Goal: Task Accomplishment & Management: Use online tool/utility

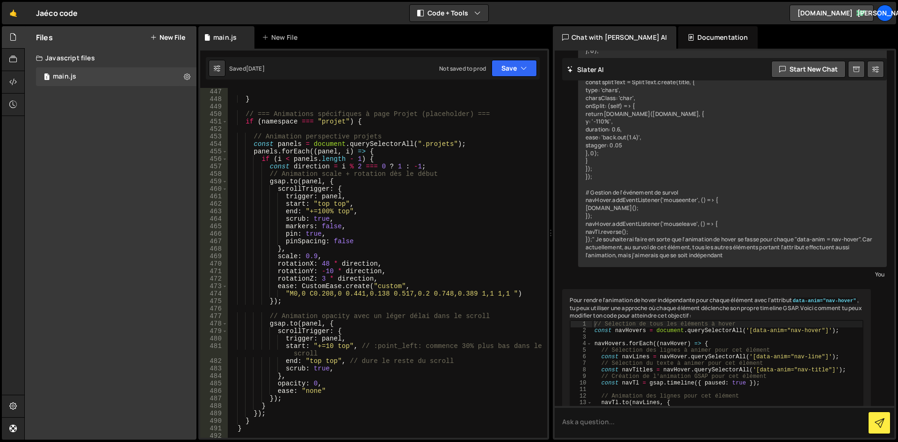
scroll to position [3338, 0]
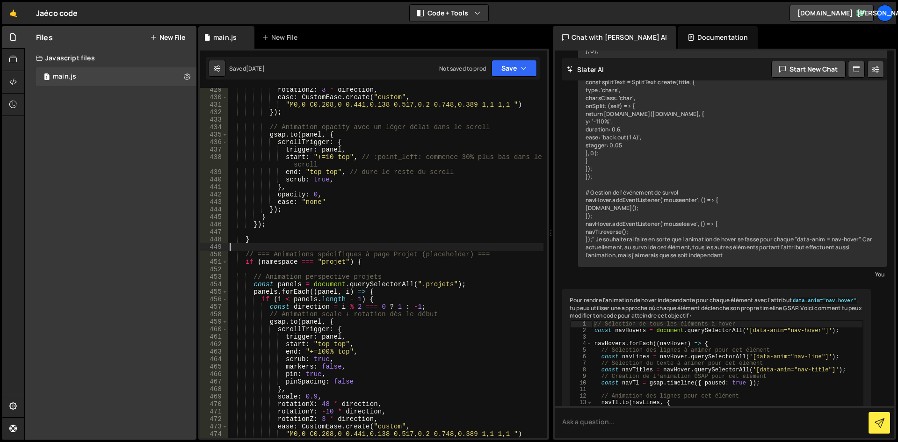
drag, startPoint x: 257, startPoint y: 244, endPoint x: 263, endPoint y: 241, distance: 6.1
click at [257, 243] on div "rotationZ : 3 * direction , ease : CustomEase . create ( "custom" , "M0,0 C0.20…" at bounding box center [386, 268] width 316 height 365
click at [272, 239] on div "rotationZ : 3 * direction , ease : CustomEase . create ( "custom" , "M0,0 C0.20…" at bounding box center [386, 268] width 316 height 365
type textarea "}"
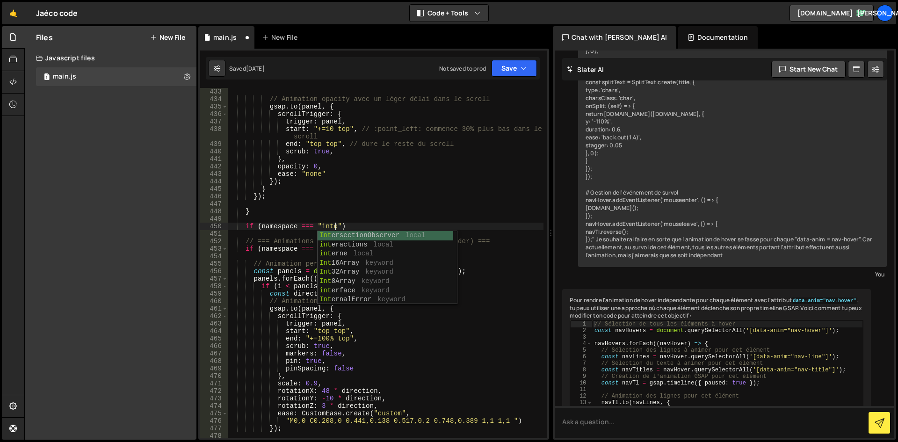
scroll to position [0, 8]
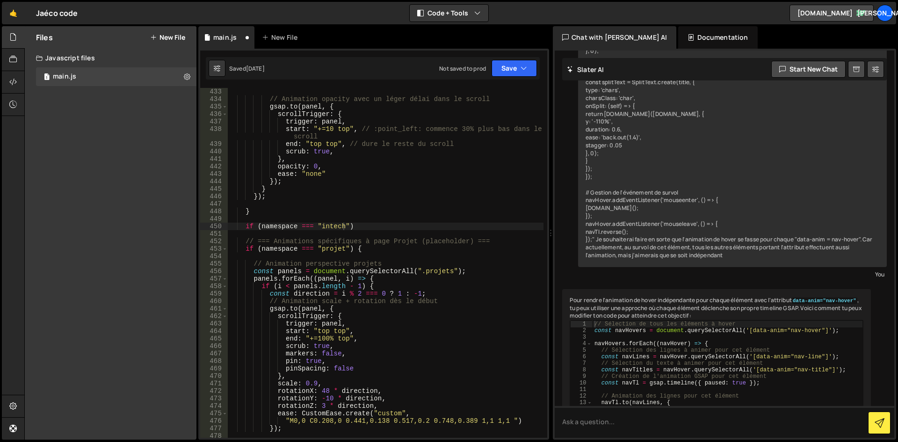
click at [360, 228] on div "// Animation opacity avec un léger délai dans le scroll gsap . to ( panel , { s…" at bounding box center [386, 270] width 316 height 365
type textarea "if (namespace === "intech"){}"
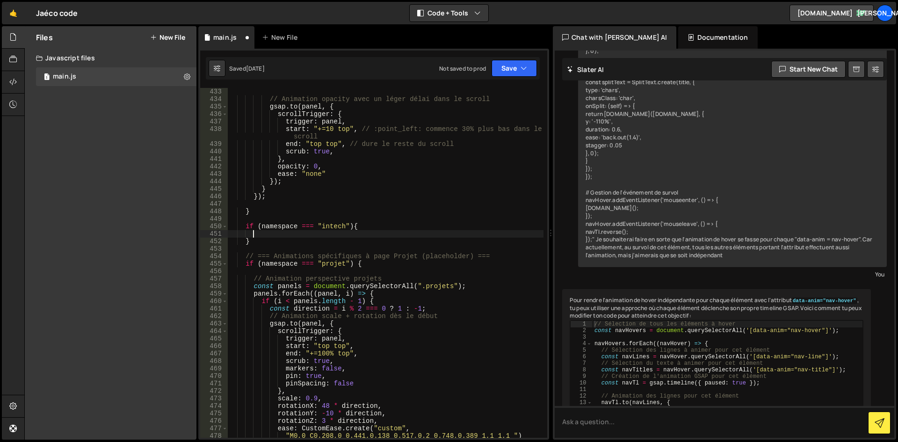
scroll to position [0, 1]
click at [409, 257] on div "// Animation opacity avec un léger délai dans le scroll gsap . to ( panel , { s…" at bounding box center [386, 270] width 316 height 365
type textarea "// === Animations spécifiques à page Projet (placeholder) === if (namespace ===…"
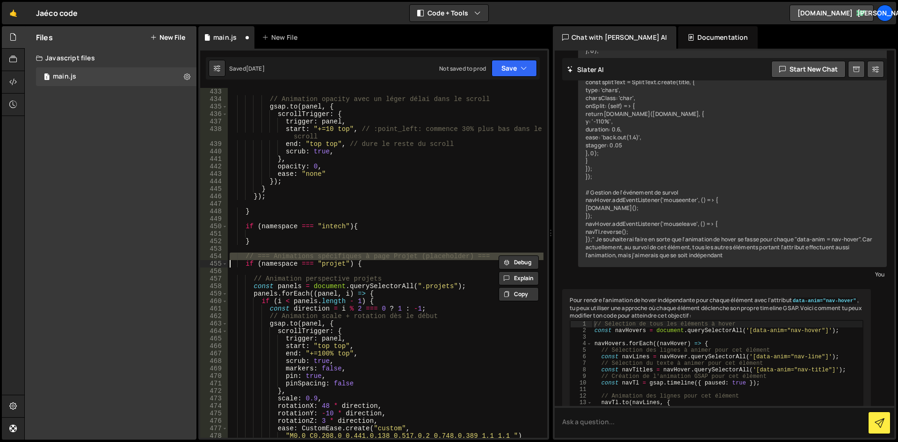
click at [283, 219] on div "// Animation opacity avec un léger délai dans le scroll gsap . to ( panel , { s…" at bounding box center [386, 270] width 316 height 365
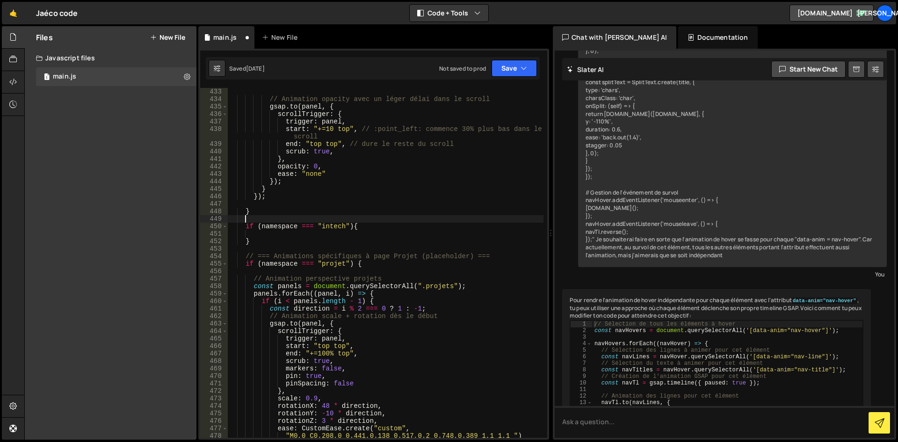
scroll to position [0, 0]
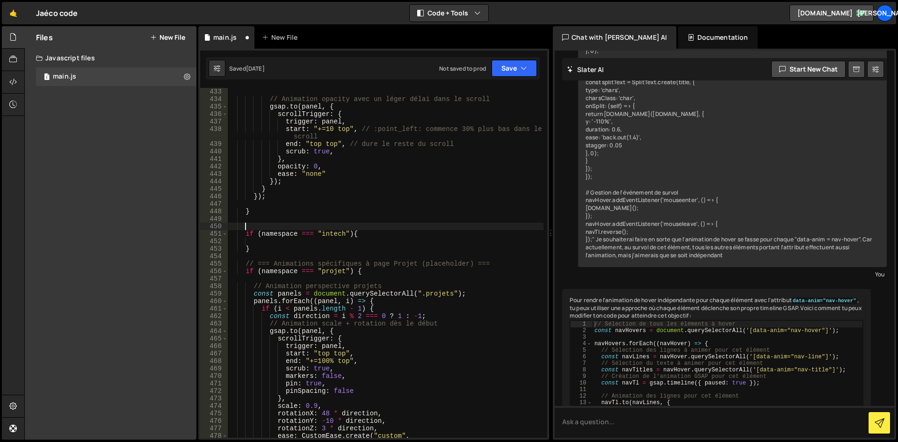
paste textarea
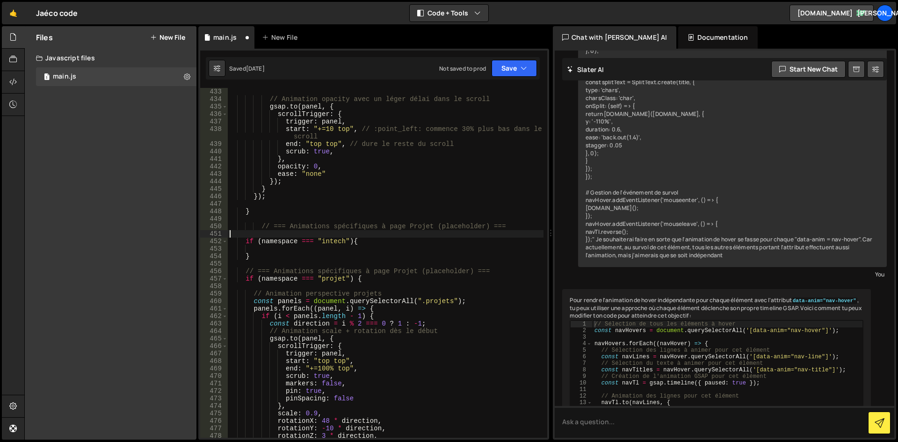
click at [265, 235] on div "// Animation opacity avec un léger délai dans le scroll gsap . to ( panel , { s…" at bounding box center [386, 270] width 316 height 365
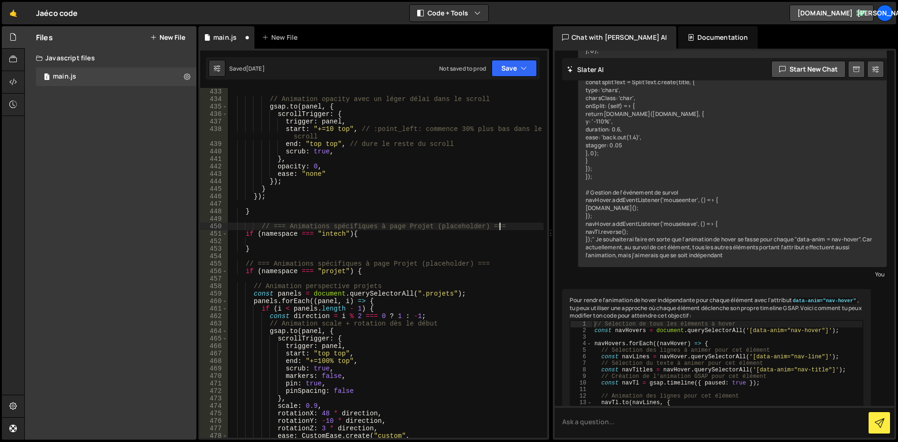
click at [261, 223] on div "// Animation opacity avec un léger délai dans le scroll gsap . to ( panel , { s…" at bounding box center [386, 270] width 316 height 365
drag, startPoint x: 330, startPoint y: 229, endPoint x: 409, endPoint y: 228, distance: 79.5
click at [380, 227] on div "// Animation opacity avec un léger délai dans le scroll gsap . to ( panel , { s…" at bounding box center [386, 270] width 316 height 365
click at [409, 228] on div "// Animation opacity avec un léger délai dans le scroll gsap . to ( panel , { s…" at bounding box center [386, 270] width 316 height 365
click at [424, 227] on div "// Animation opacity avec un léger délai dans le scroll gsap . to ( panel , { s…" at bounding box center [386, 270] width 316 height 365
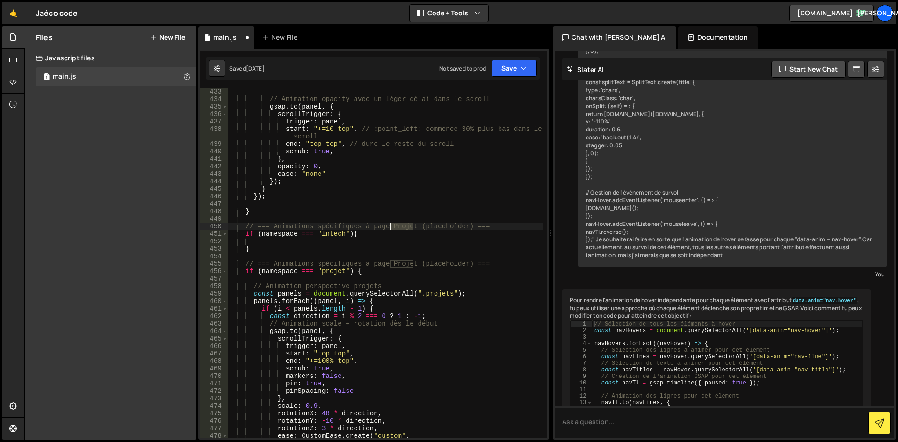
drag, startPoint x: 413, startPoint y: 226, endPoint x: 390, endPoint y: 226, distance: 22.4
click at [390, 226] on div "// Animation opacity avec un léger délai dans le scroll gsap . to ( panel , { s…" at bounding box center [386, 270] width 316 height 365
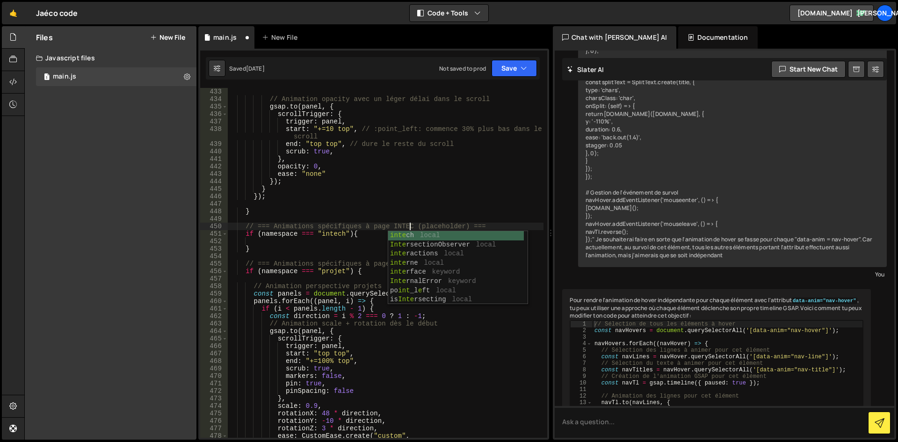
type textarea "// === Animations spécifiques à page INTECH (placeholder) ==="
click at [443, 220] on div "// Animation opacity avec un léger délai dans le scroll gsap . to ( panel , { s…" at bounding box center [386, 270] width 316 height 365
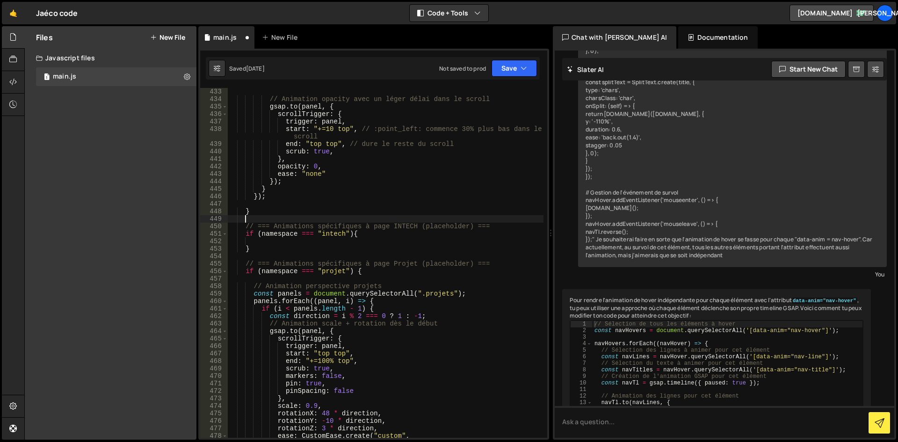
scroll to position [0, 0]
drag, startPoint x: 468, startPoint y: 225, endPoint x: 418, endPoint y: 224, distance: 49.6
click at [418, 224] on div "// Animation opacity avec un léger délai dans le scroll gsap . to ( panel , { s…" at bounding box center [386, 270] width 316 height 365
click at [393, 267] on div "// Animation opacity avec un léger délai dans le scroll gsap . to ( panel , { s…" at bounding box center [386, 270] width 316 height 365
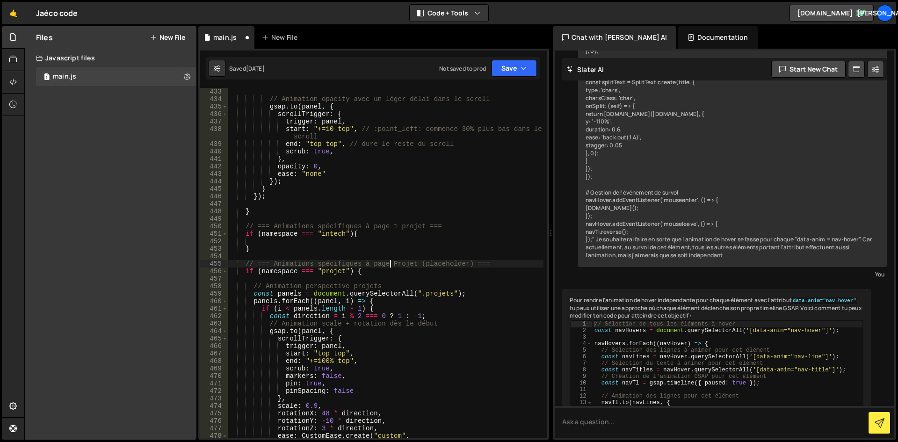
click at [389, 264] on div "// Animation opacity avec un léger délai dans le scroll gsap . to ( panel , { s…" at bounding box center [386, 270] width 316 height 365
click at [381, 237] on div "// Animation opacity avec un léger délai dans le scroll gsap . to ( panel , { s…" at bounding box center [386, 270] width 316 height 365
click at [400, 225] on div "// Animation opacity avec un léger délai dans le scroll gsap . to ( panel , { s…" at bounding box center [386, 270] width 316 height 365
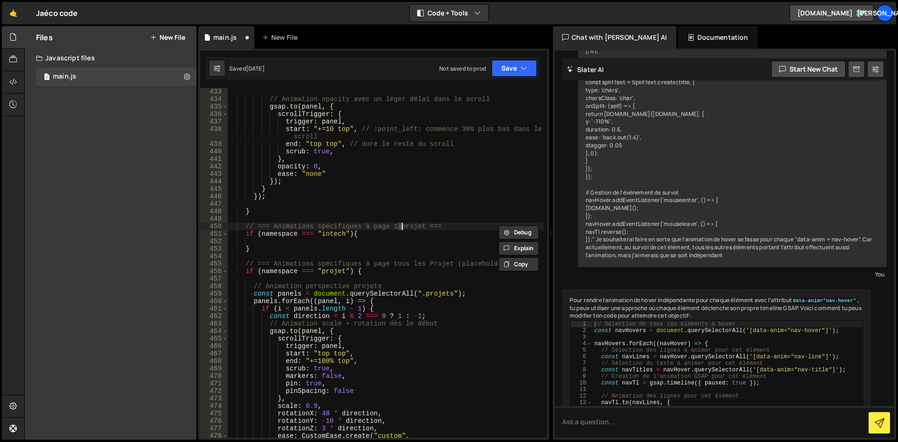
type textarea "// === Animations spécifiques à page 1 Projet ==="
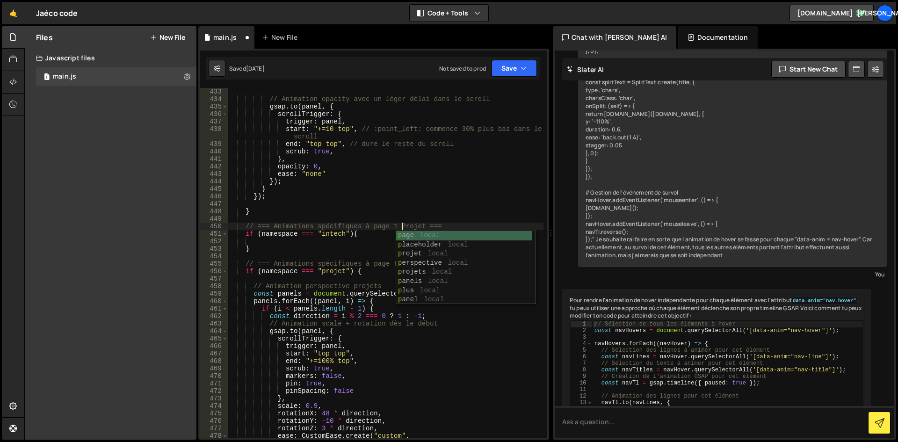
click at [405, 200] on div "// Animation opacity avec un léger délai dans le scroll gsap . to ( panel , { s…" at bounding box center [386, 270] width 316 height 365
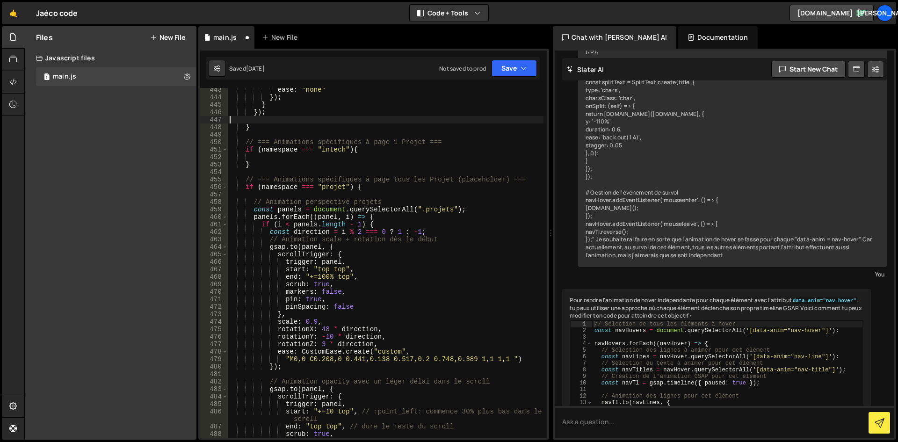
scroll to position [3394, 0]
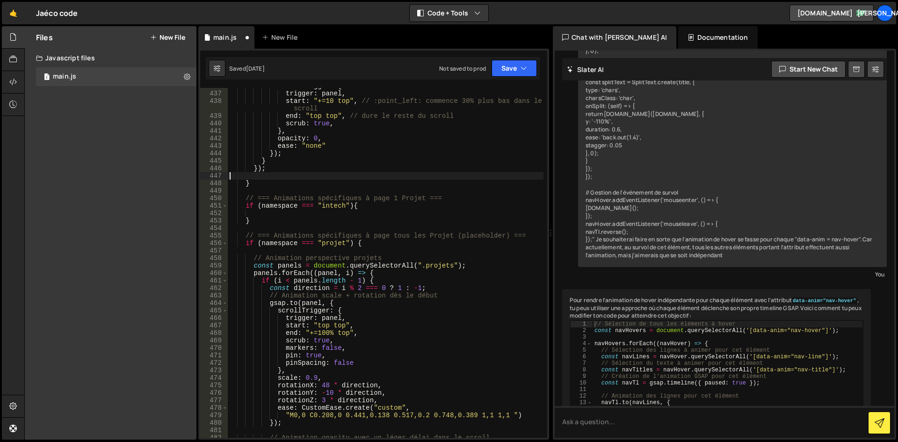
click at [267, 211] on div "scrollTrigger : { trigger : panel , start : "+=10 top" , // :point_left: commen…" at bounding box center [386, 264] width 316 height 365
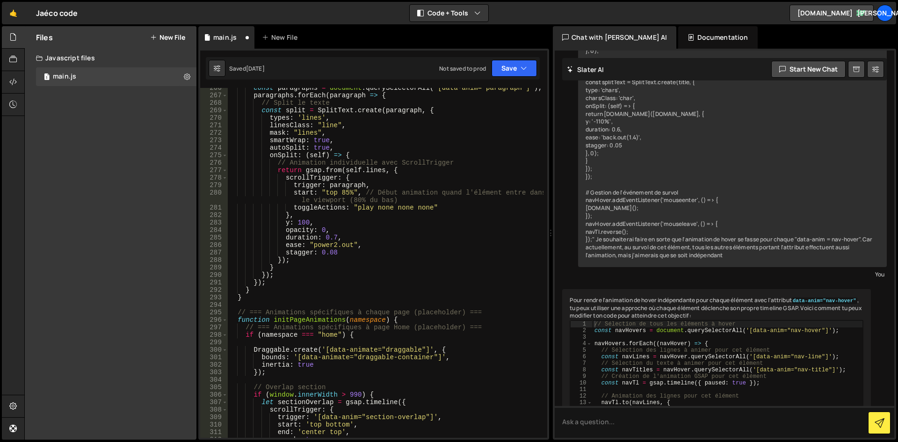
scroll to position [1908, 0]
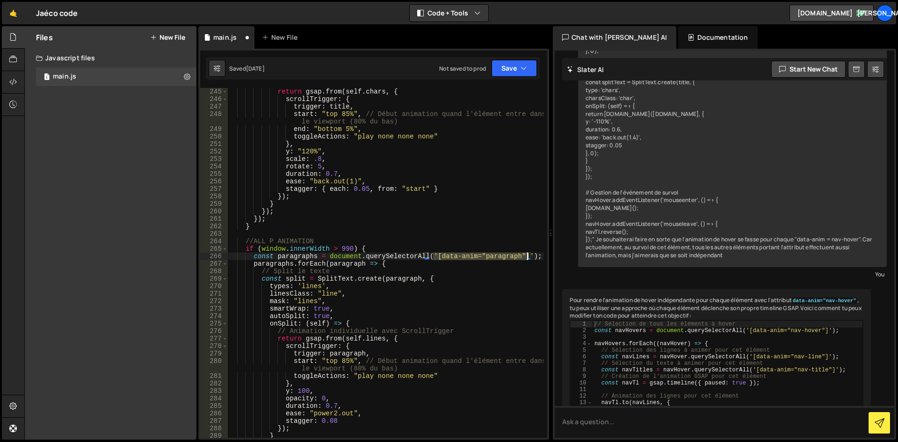
drag, startPoint x: 433, startPoint y: 255, endPoint x: 527, endPoint y: 255, distance: 93.5
click at [527, 255] on div "return gsap . from ( self . chars , { scrollTrigger : { trigger : title , start…" at bounding box center [386, 270] width 316 height 365
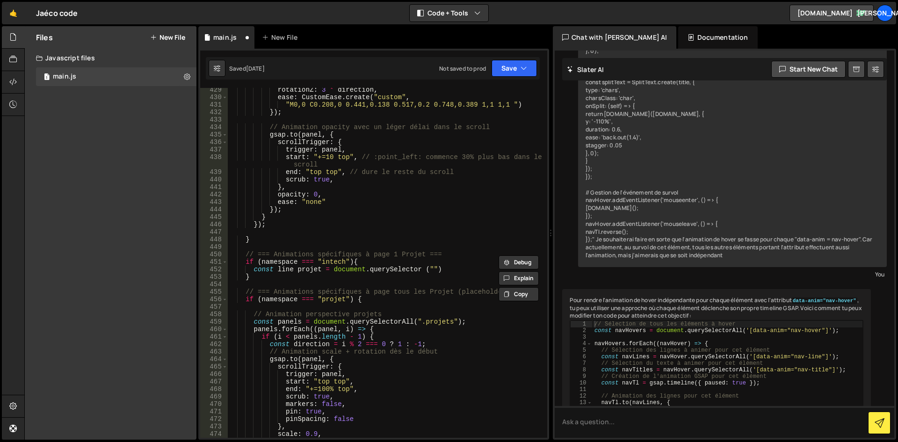
scroll to position [3394, 0]
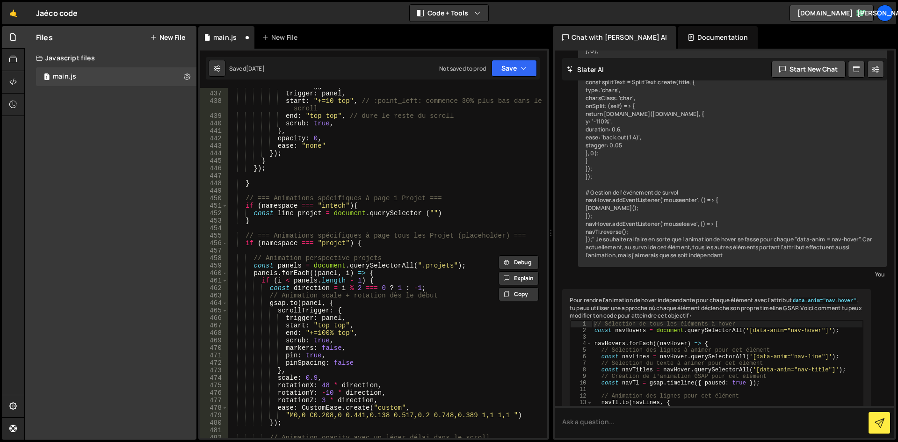
click at [328, 222] on div "scrollTrigger : { trigger : panel , start : "+=10 top" , // :point_left: commen…" at bounding box center [386, 264] width 316 height 365
click at [476, 215] on div "scrollTrigger : { trigger : panel , start : "+=10 top" , // :point_left: commen…" at bounding box center [386, 264] width 316 height 365
click at [427, 212] on div "scrollTrigger : { trigger : panel , start : "+=10 top" , // :point_left: commen…" at bounding box center [386, 264] width 316 height 365
click at [429, 212] on div "scrollTrigger : { trigger : panel , start : "+=10 top" , // :point_left: commen…" at bounding box center [386, 264] width 316 height 365
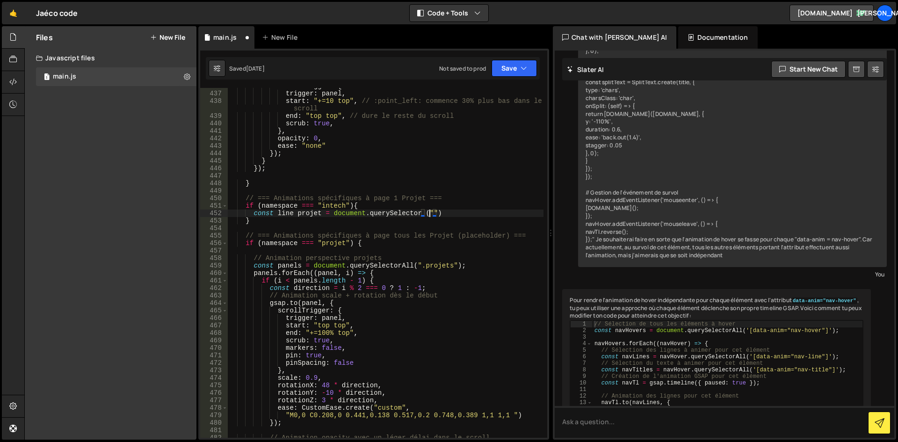
paste textarea "[data-anim="paragraph"]'"
click at [432, 211] on div "scrollTrigger : { trigger : panel , start : "+=10 top" , // :point_left: commen…" at bounding box center [386, 264] width 316 height 365
click at [522, 212] on div "scrollTrigger : { trigger : panel , start : "+=10 top" , // :point_left: commen…" at bounding box center [386, 264] width 316 height 365
click at [520, 214] on div "scrollTrigger : { trigger : panel , start : "+=10 top" , // :point_left: commen…" at bounding box center [386, 264] width 316 height 365
click at [427, 213] on div "scrollTrigger : { trigger : panel , start : "+=10 top" , // :point_left: commen…" at bounding box center [386, 264] width 316 height 365
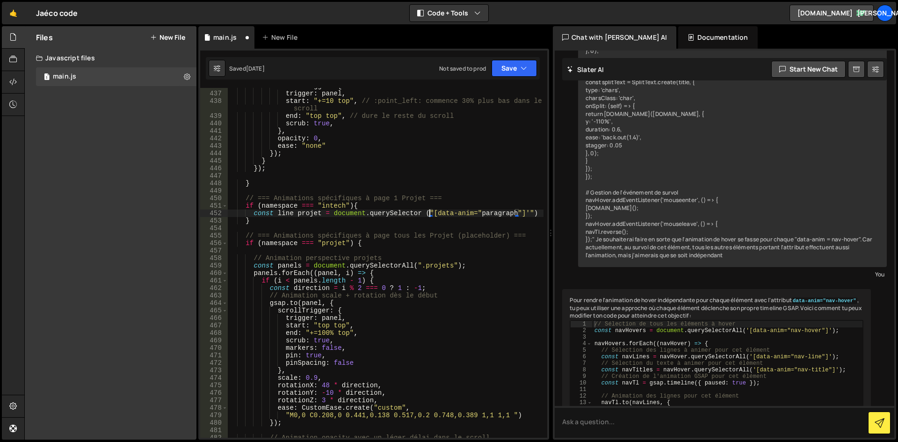
paste textarea "'"
click at [526, 211] on div "scrollTrigger : { trigger : panel , start : "+=10 top" , // :point_left: commen…" at bounding box center [386, 264] width 316 height 365
click at [495, 214] on div "scrollTrigger : { trigger : panel , start : "+=10 top" , // :point_left: commen…" at bounding box center [386, 264] width 316 height 365
drag, startPoint x: 483, startPoint y: 213, endPoint x: 475, endPoint y: 214, distance: 8.0
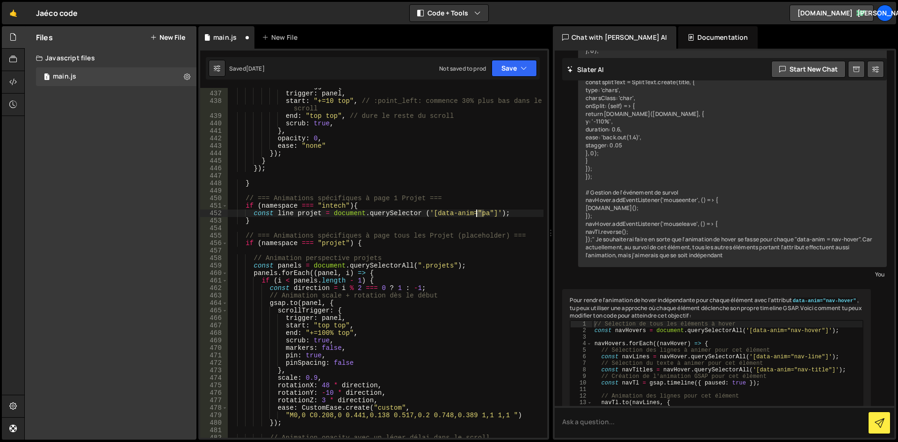
click at [475, 214] on div "scrollTrigger : { trigger : panel , start : "+=10 top" , // :point_left: commen…" at bounding box center [386, 264] width 316 height 365
paste textarea "rojet-site-top"
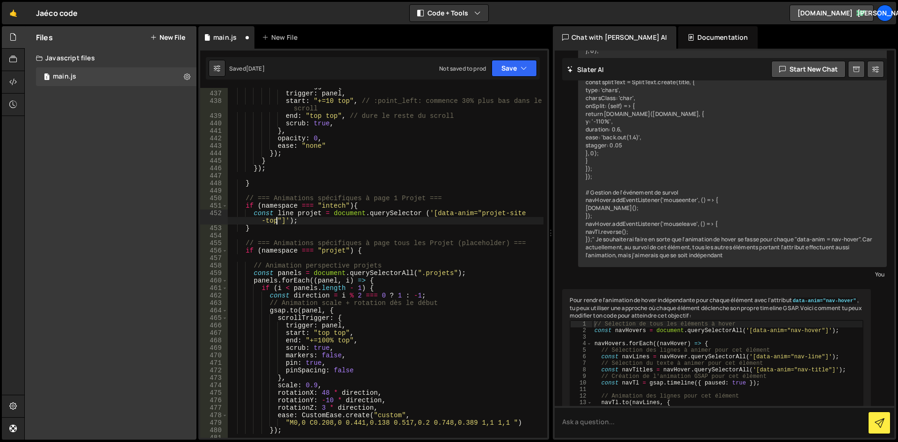
click at [344, 226] on div "scrollTrigger : { trigger : panel , start : "+=10 top" , // :point_left: commen…" at bounding box center [386, 264] width 316 height 365
click at [313, 220] on div "scrollTrigger : { trigger : panel , start : "+=10 top" , // :point_left: commen…" at bounding box center [386, 264] width 316 height 365
click at [379, 222] on div "scrollTrigger : { trigger : panel , start : "+=10 top" , // :point_left: commen…" at bounding box center [386, 264] width 316 height 365
type textarea "const line projet = document.querySelector('[data-anim="projet-site-top"]');"
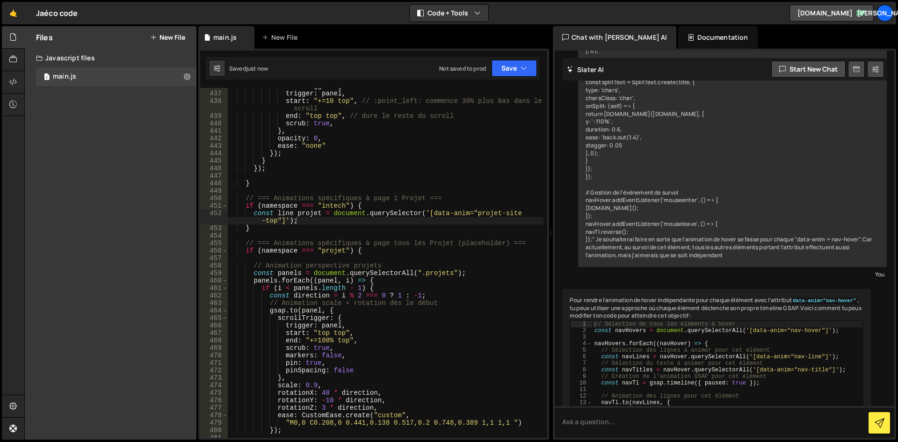
click at [301, 222] on div "scrollTrigger : { trigger : panel , start : "+=10 top" , // :point_left: commen…" at bounding box center [386, 264] width 316 height 365
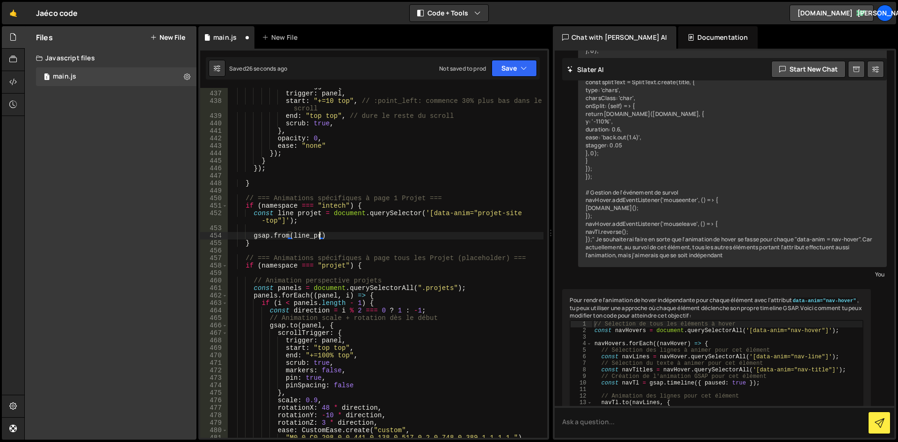
scroll to position [0, 7]
click at [295, 215] on div "scrollTrigger : { trigger : panel , start : "+=10 top" , // :point_left: commen…" at bounding box center [386, 264] width 316 height 365
click at [352, 237] on div "scrollTrigger : { trigger : panel , start : "+=10 top" , // :point_left: commen…" at bounding box center [386, 264] width 316 height 365
click at [376, 237] on div "scrollTrigger : { trigger : panel , start : "+=10 top" , // :point_left: commen…" at bounding box center [386, 264] width 316 height 365
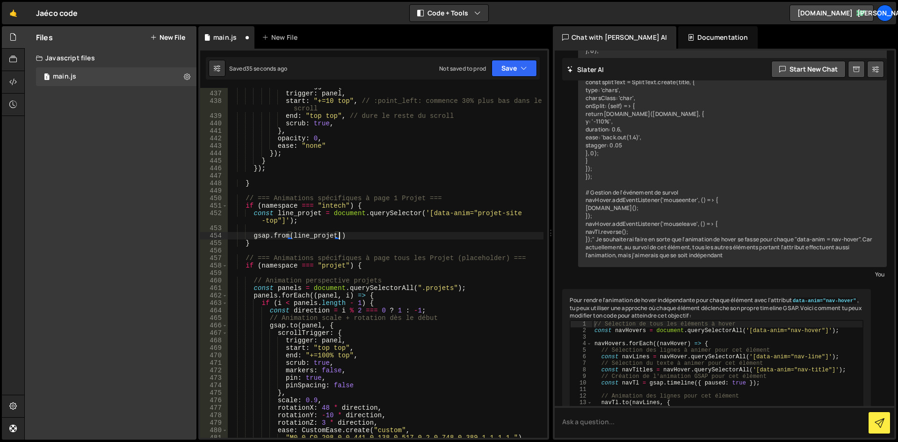
scroll to position [0, 7]
type textarea "gsap.from(line_projet, {})"
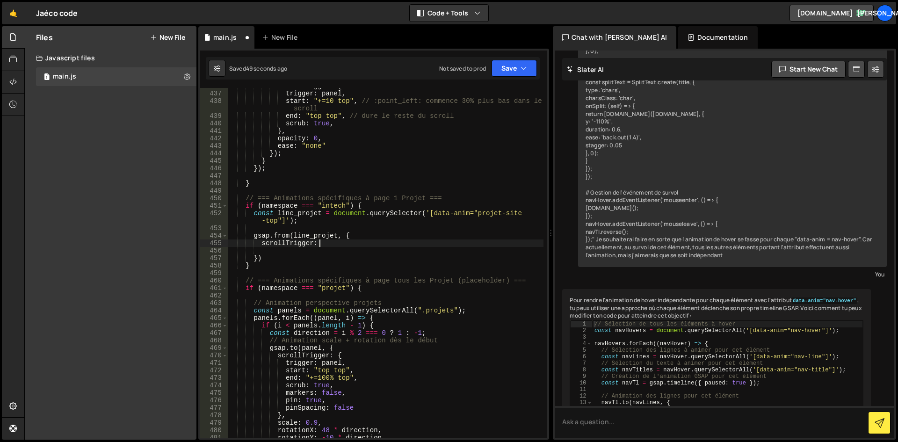
scroll to position [0, 6]
type textarea "scrollTrigger: {}"
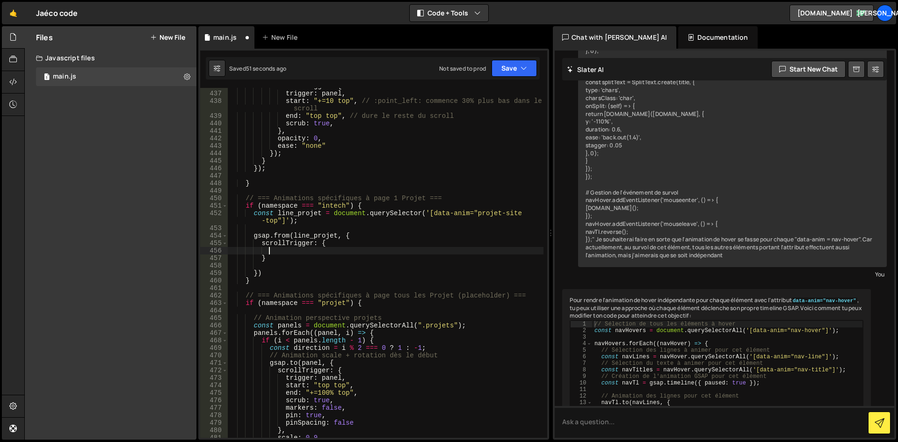
scroll to position [0, 2]
type textarea "scrollTrigger: {"
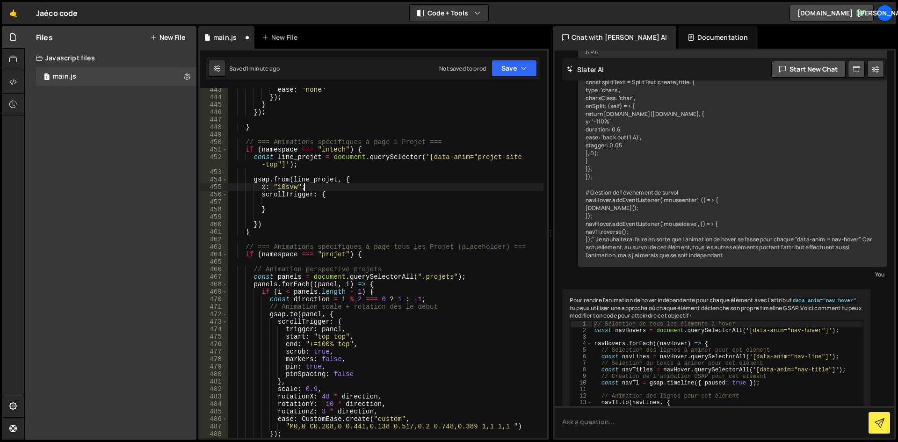
scroll to position [0, 5]
type textarea "scrollTrigger: {"
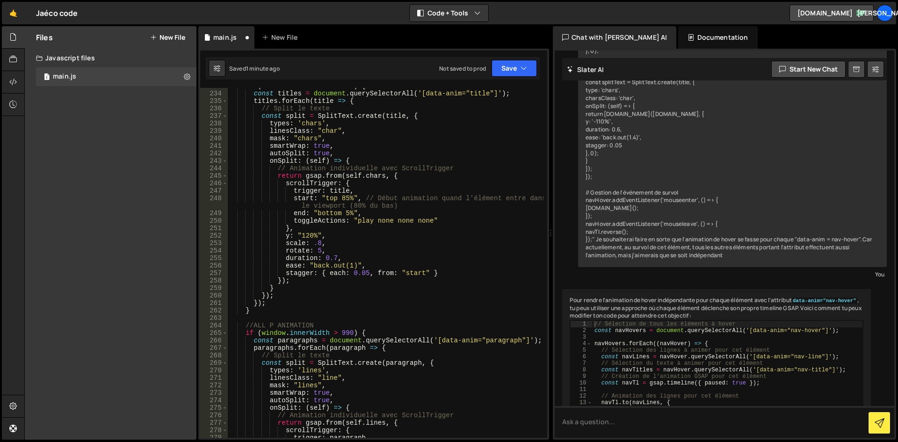
scroll to position [1767, 0]
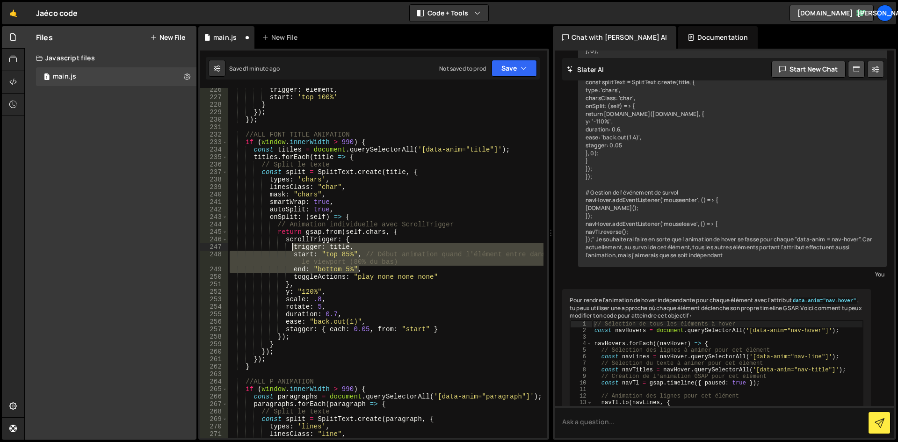
drag, startPoint x: 375, startPoint y: 268, endPoint x: 292, endPoint y: 247, distance: 85.3
click at [292, 247] on div "trigger : element , start : 'top 100%' } }) ; }) ; //ALL FONT TITLE ANIMATION i…" at bounding box center [386, 268] width 316 height 365
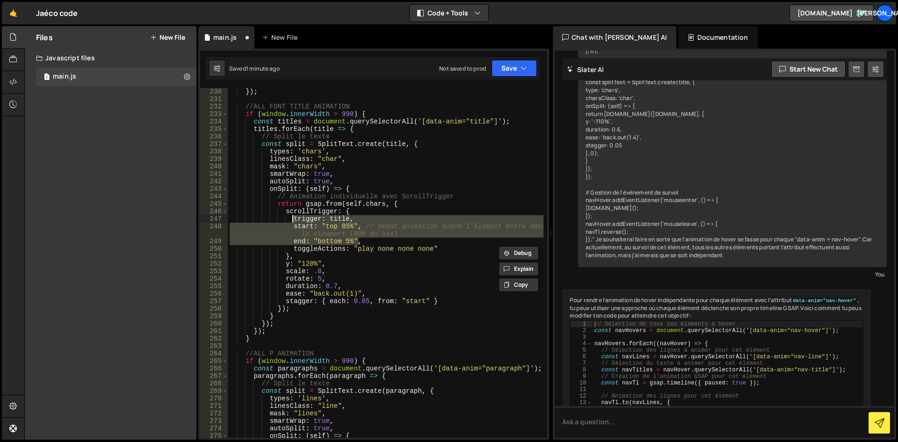
scroll to position [1880, 0]
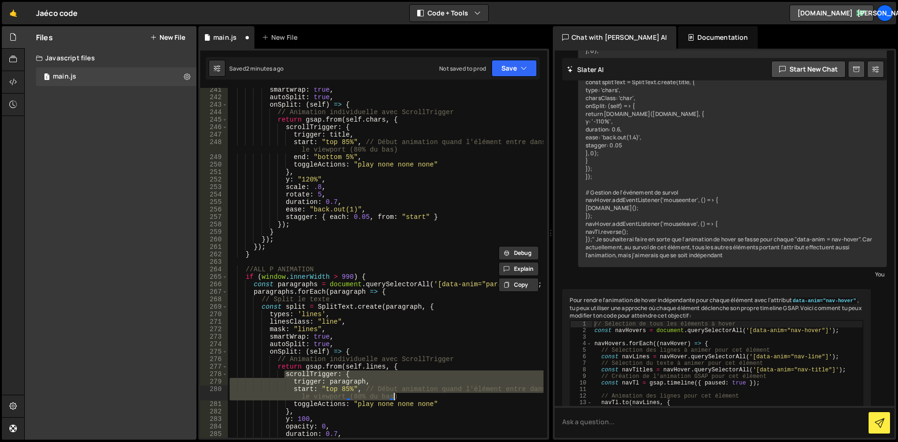
drag, startPoint x: 284, startPoint y: 373, endPoint x: 399, endPoint y: 396, distance: 117.8
click at [399, 396] on div "smartWrap : true , autoSplit : true , onSplit : ( self ) => { // Animation indi…" at bounding box center [386, 268] width 316 height 365
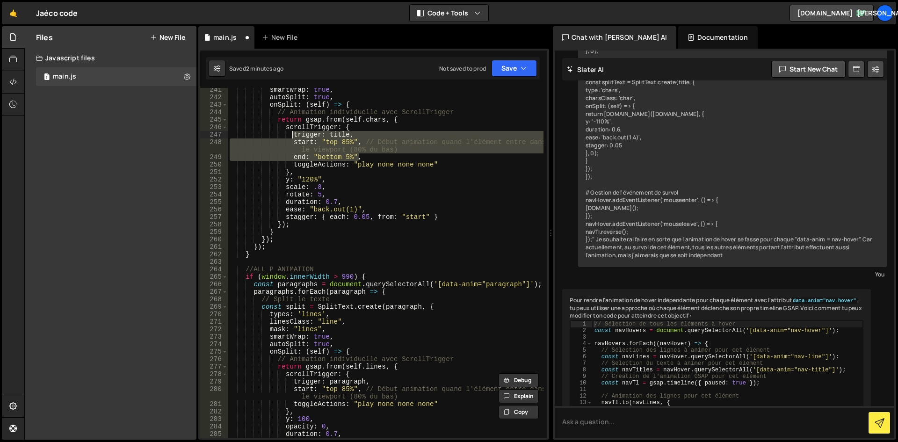
drag, startPoint x: 363, startPoint y: 157, endPoint x: 293, endPoint y: 135, distance: 73.5
click at [293, 135] on div "smartWrap : true , autoSplit : true , onSplit : ( self ) => { // Animation indi…" at bounding box center [386, 268] width 316 height 365
type textarea "trigger: title, start: "top 85%", // Début animation quand l'élément entre dans…"
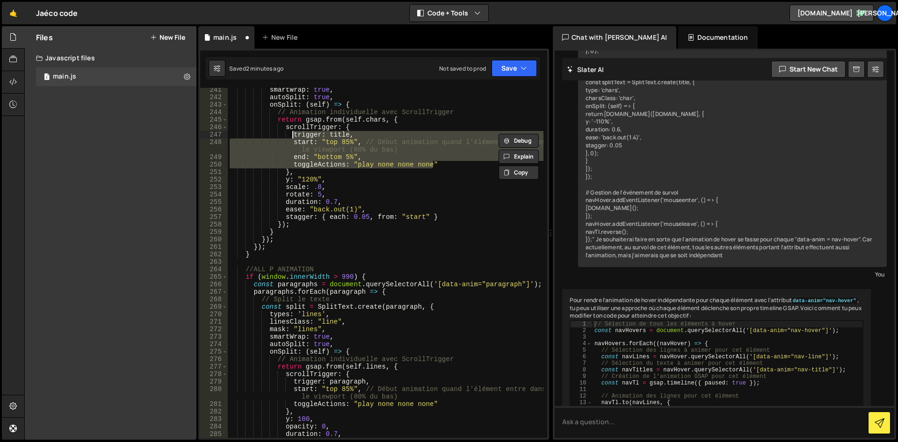
drag, startPoint x: 417, startPoint y: 156, endPoint x: 292, endPoint y: 136, distance: 127.0
click at [292, 136] on div "smartWrap : true , autoSplit : true , onSplit : ( self ) => { // Animation indi…" at bounding box center [386, 268] width 316 height 365
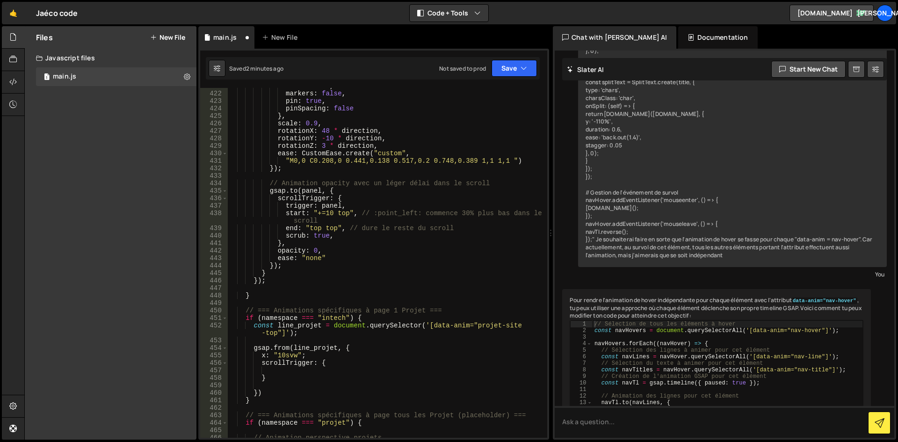
scroll to position [3310, 0]
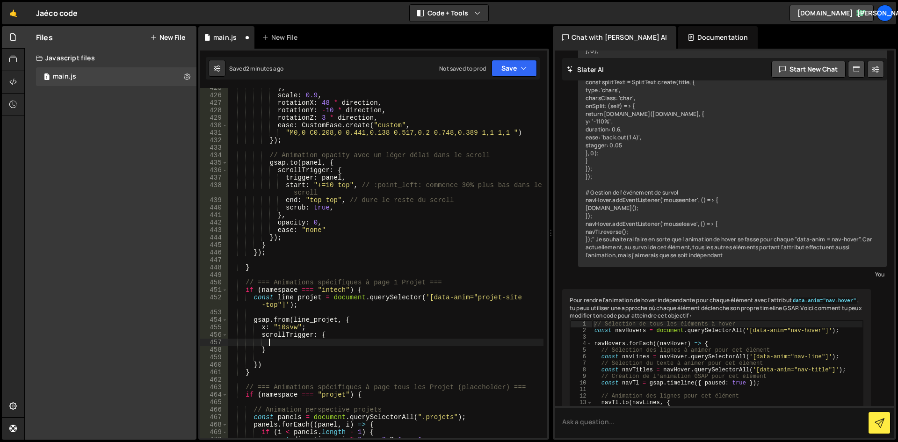
click at [329, 343] on div "} , scale : 0.9 , rotationX : 48 * direction , rotationY : - 10 * direction , r…" at bounding box center [386, 266] width 316 height 365
paste textarea "toggleActions: "play none none none""
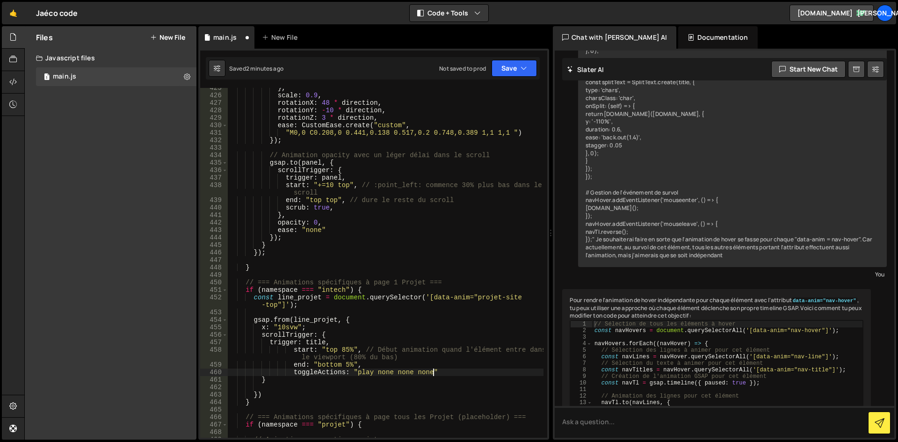
click at [291, 349] on div "} , scale : 0.9 , rotationX : 48 * direction , rotationY : - 10 * direction , r…" at bounding box center [386, 266] width 316 height 365
click at [290, 364] on div "} , scale : 0.9 , rotationX : 48 * direction , rotationY : - 10 * direction , r…" at bounding box center [386, 266] width 316 height 365
drag, startPoint x: 273, startPoint y: 364, endPoint x: 282, endPoint y: 375, distance: 14.6
click at [273, 365] on div "} , scale : 0.9 , rotationX : 48 * direction , rotationY : - 10 * direction , r…" at bounding box center [386, 266] width 316 height 365
click at [292, 371] on div "} , scale : 0.9 , rotationX : 48 * direction , rotationY : - 10 * direction , r…" at bounding box center [386, 266] width 316 height 365
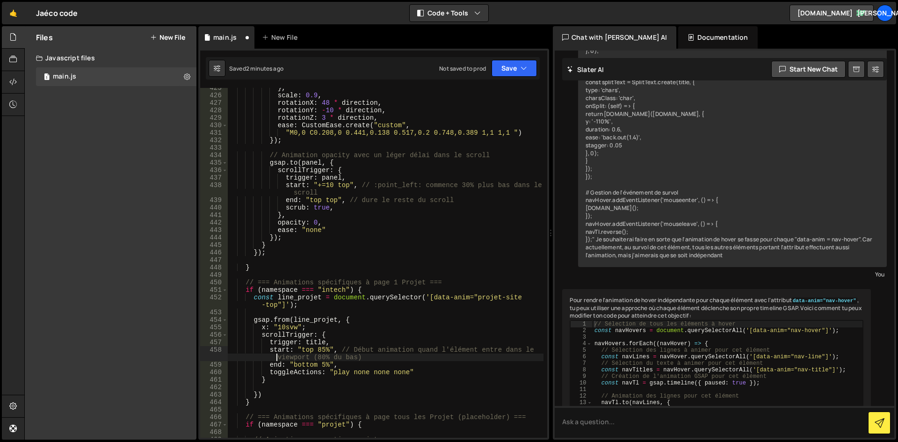
click at [276, 358] on div "} , scale : 0.9 , rotationX : 48 * direction , rotationY : - 10 * direction , r…" at bounding box center [386, 266] width 316 height 365
click at [343, 336] on div "} , scale : 0.9 , rotationX : 48 * direction , rotationY : - 10 * direction , r…" at bounding box center [386, 266] width 316 height 365
click at [320, 358] on div "} , scale : 0.9 , rotationX : 48 * direction , rotationY : - 10 * direction , r…" at bounding box center [386, 266] width 316 height 365
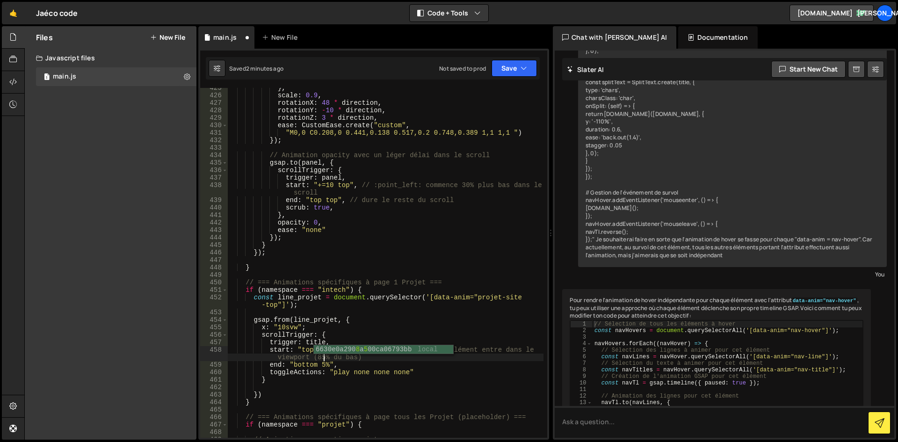
click at [382, 338] on div "} , scale : 0.9 , rotationX : 48 * direction , rotationY : - 10 * direction , r…" at bounding box center [386, 266] width 316 height 365
click at [366, 346] on div "} , scale : 0.9 , rotationX : 48 * direction , rotationY : - 10 * direction , r…" at bounding box center [386, 266] width 316 height 365
click at [321, 329] on div "} , scale : 0.9 , rotationX : 48 * direction , rotationY : - 10 * direction , r…" at bounding box center [386, 266] width 316 height 365
type textarea "x: "10svw";"
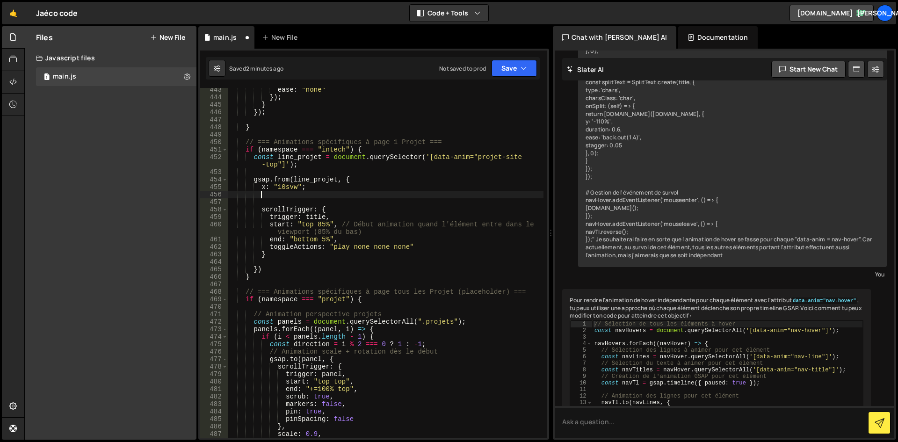
scroll to position [3450, 0]
click at [306, 187] on div "ease : "none" }) ; } }) ; } // === Animations spécifiques à page 1 Projet === i…" at bounding box center [386, 268] width 316 height 365
type textarea "x: "10svw","
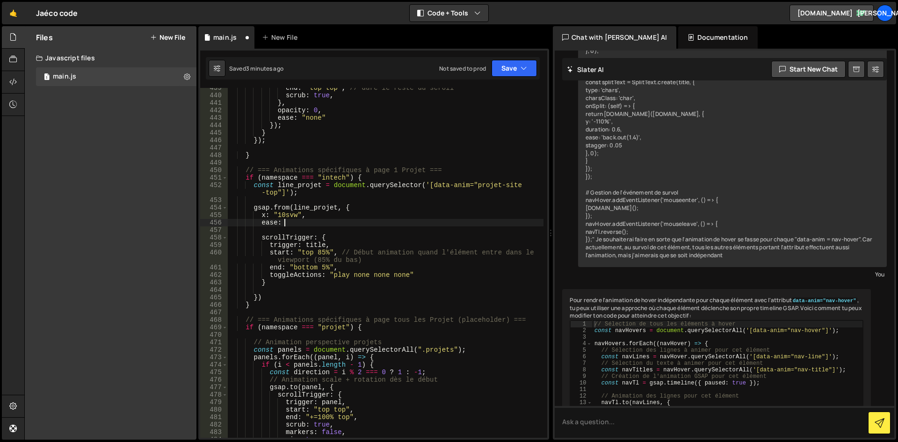
scroll to position [3422, 0]
drag, startPoint x: 322, startPoint y: 244, endPoint x: 303, endPoint y: 244, distance: 19.6
click at [303, 244] on div "end : "top top" , // dure le reste du scroll scrub : true , } , opacity : 0 , e…" at bounding box center [386, 266] width 316 height 365
click at [374, 267] on div "end : "top top" , // dure le reste du scroll scrub : true , } , opacity : 0 , e…" at bounding box center [386, 266] width 316 height 365
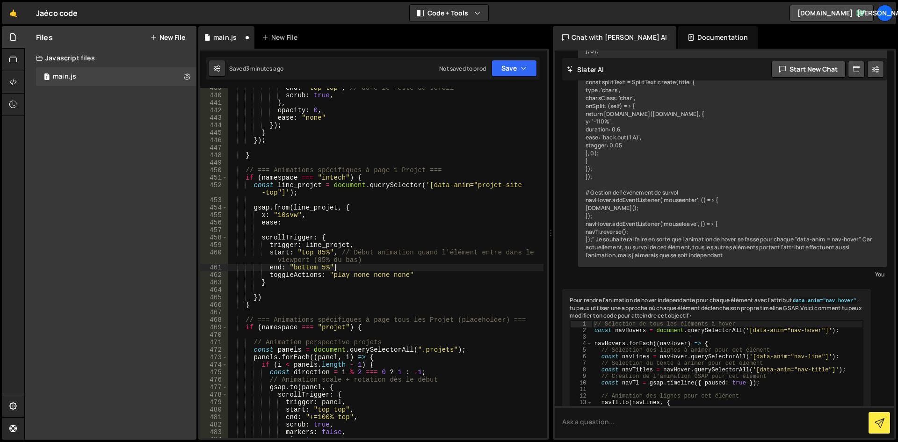
click at [514, 270] on div "end : "top top" , // dure le reste du scroll scrub : true , } , opacity : 0 , e…" at bounding box center [386, 266] width 316 height 365
click at [308, 216] on div "end : "top top" , // dure le reste du scroll scrub : true , } , opacity : 0 , e…" at bounding box center [386, 266] width 316 height 365
click at [313, 222] on div "end : "top top" , // dure le reste du scroll scrub : true , } , opacity : 0 , e…" at bounding box center [386, 266] width 316 height 365
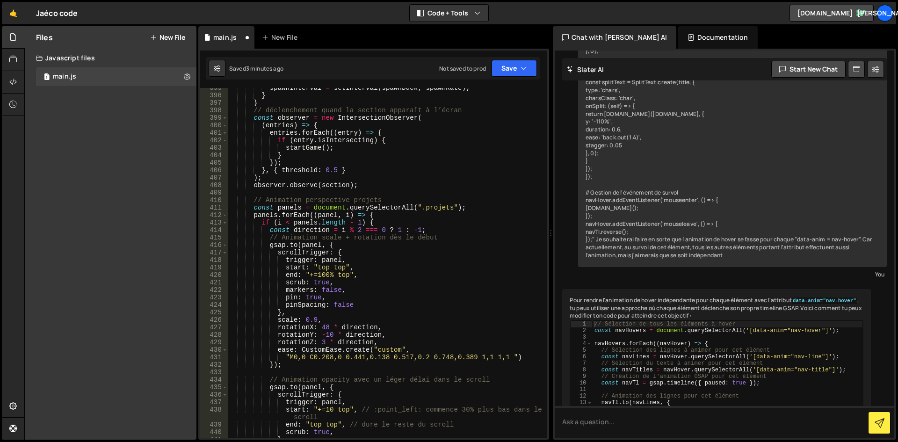
scroll to position [2917, 0]
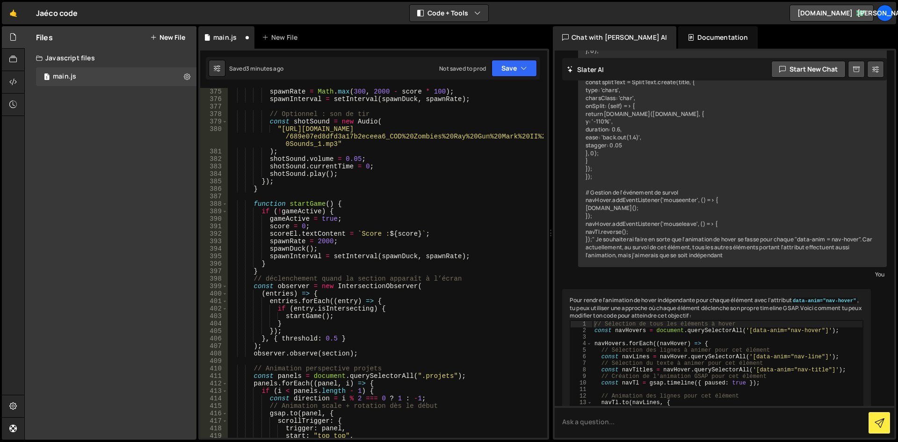
type textarea "ease:"
type textarea "ease: 'power2.out',"
drag, startPoint x: 641, startPoint y: 99, endPoint x: 682, endPoint y: 101, distance: 40.7
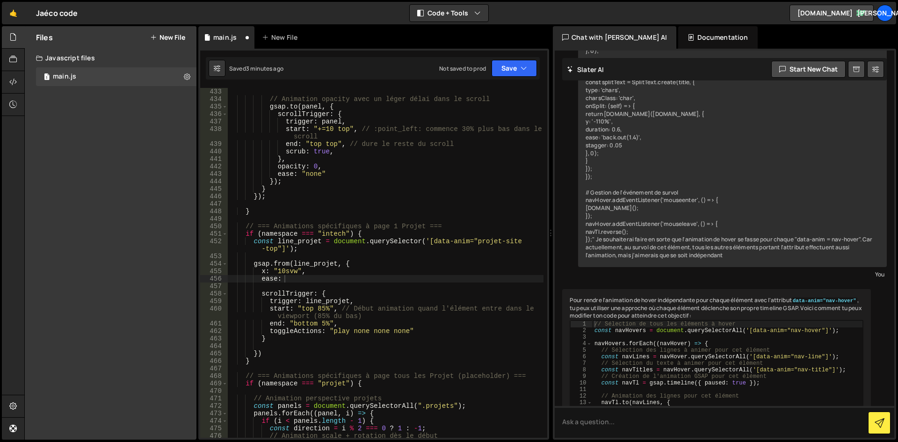
scroll to position [3422, 0]
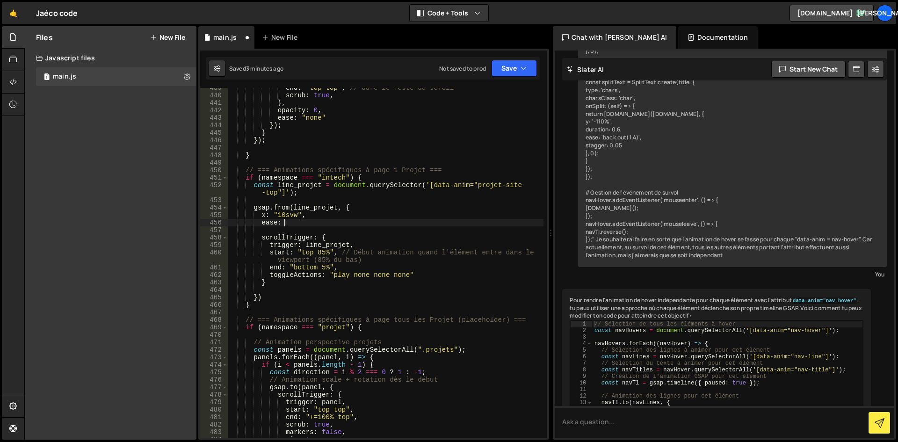
click at [289, 221] on div "end : "top top" , // dure le reste du scroll scrub : true , } , opacity : 0 , e…" at bounding box center [386, 266] width 316 height 365
click at [291, 223] on div "end : "top top" , // dure le reste du scroll scrub : true , } , opacity : 0 , e…" at bounding box center [386, 266] width 316 height 365
paste textarea "'power2.out'"
click at [429, 186] on div "end : "top top" , // dure le reste du scroll scrub : true , } , opacity : 0 , e…" at bounding box center [386, 266] width 316 height 365
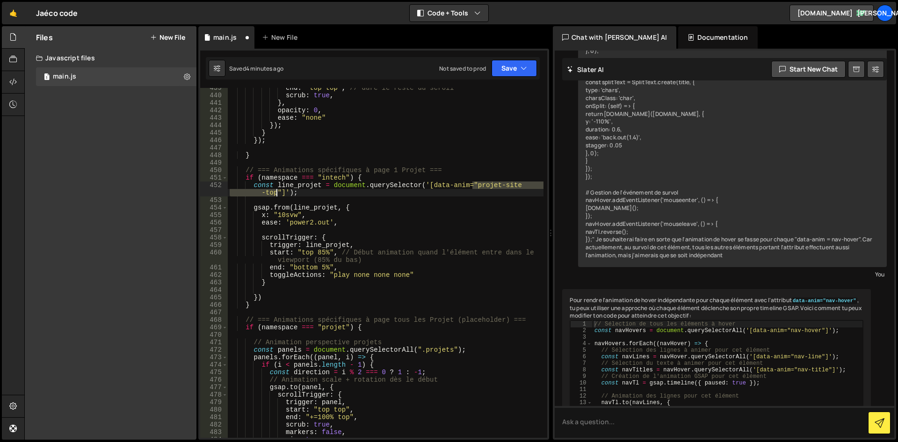
drag, startPoint x: 472, startPoint y: 186, endPoint x: 275, endPoint y: 194, distance: 196.5
click at [275, 194] on div "end : "top top" , // dure le reste du scroll scrub : true , } , opacity : 0 , e…" at bounding box center [386, 266] width 316 height 365
paste textarea "_image-wrapper_"
drag, startPoint x: 417, startPoint y: 186, endPoint x: 442, endPoint y: 190, distance: 25.6
click at [418, 186] on div "end : "top top" , // dure le reste du scroll scrub : true , } , opacity : 0 , e…" at bounding box center [386, 266] width 316 height 365
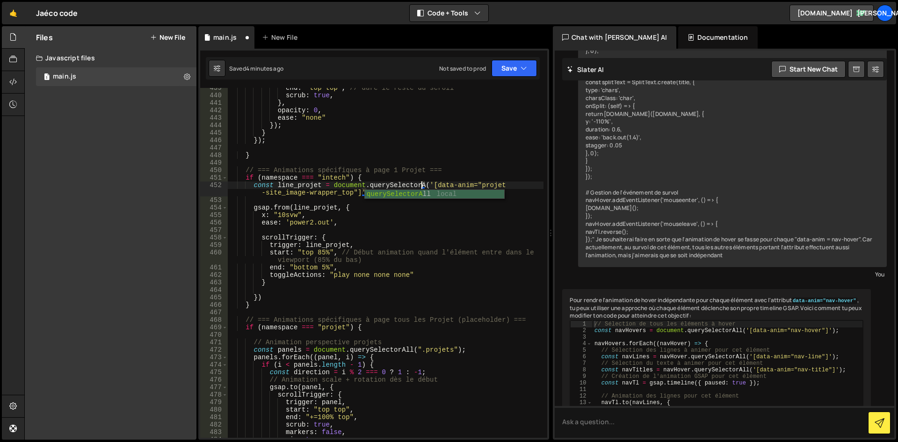
scroll to position [0, 14]
click at [375, 205] on div "end : "top top" , // dure le reste du scroll scrub : true , } , opacity : 0 , e…" at bounding box center [386, 266] width 316 height 365
click at [445, 276] on div "end : "top top" , // dure le reste du scroll scrub : true , } , opacity : 0 , e…" at bounding box center [386, 266] width 316 height 365
click at [345, 221] on div "end : "top top" , // dure le reste du scroll scrub : true , } , opacity : 0 , e…" at bounding box center [386, 266] width 316 height 365
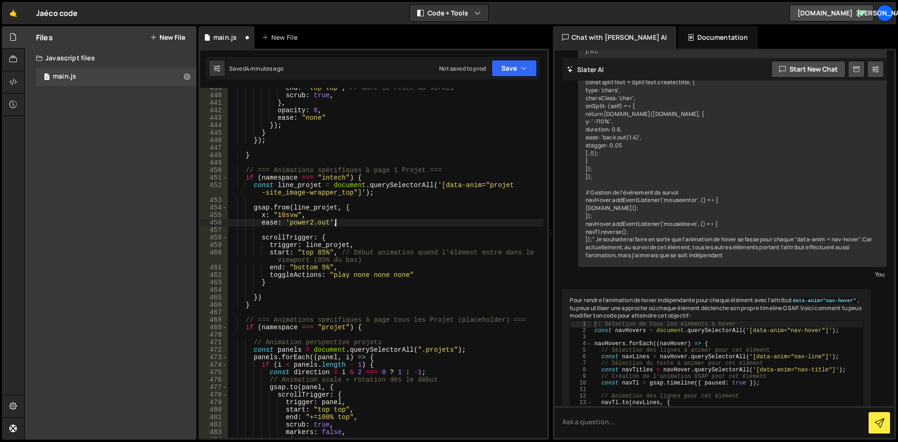
type textarea "ease: 'power2.out',"
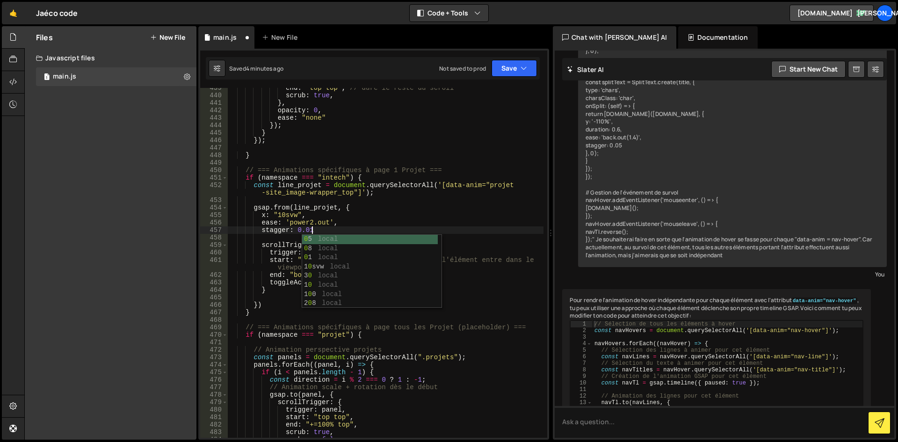
scroll to position [0, 5]
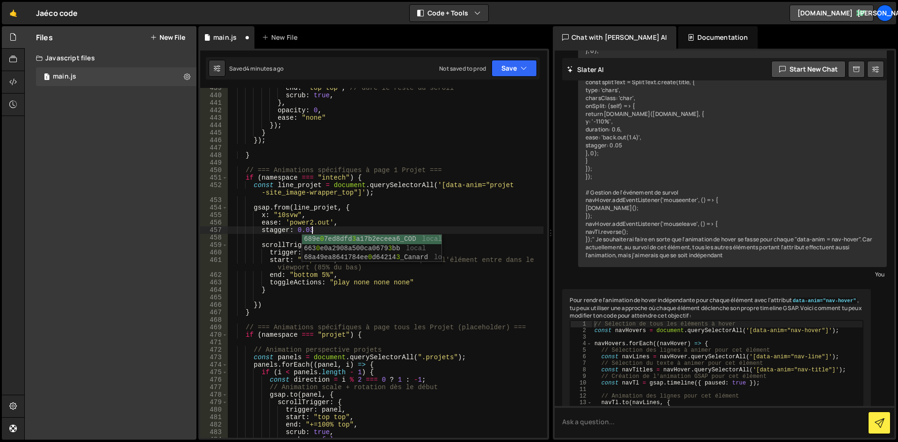
type textarea "stagger: 0.03,"
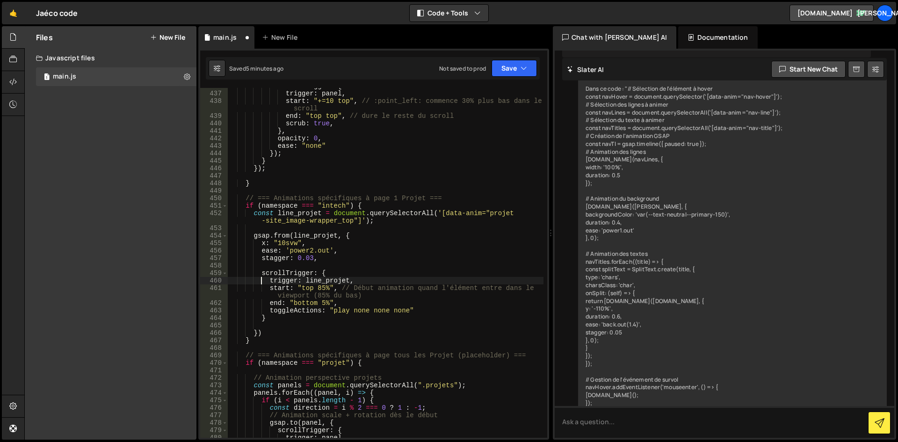
scroll to position [3394, 0]
click at [318, 211] on div "scrollTrigger : { trigger : panel , start : "+=10 top" , // :point_left: commen…" at bounding box center [386, 264] width 316 height 365
click at [293, 213] on div "scrollTrigger : { trigger : panel , start : "+=10 top" , // :point_left: commen…" at bounding box center [386, 264] width 316 height 365
click at [318, 212] on div "scrollTrigger : { trigger : panel , start : "+=10 top" , // :point_left: commen…" at bounding box center [386, 264] width 316 height 365
type textarea "const line_projets = document.querySelectorAll('[data-anim="projet-site_image-w…"
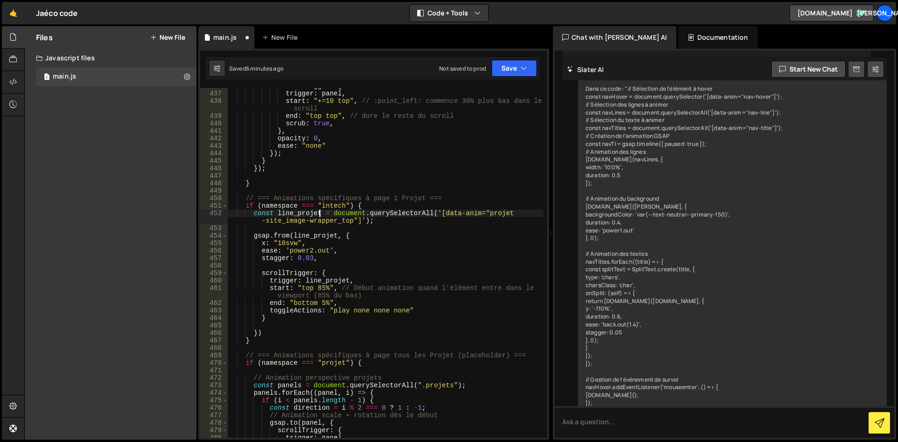
scroll to position [0, 7]
click at [391, 223] on div "scrollTrigger : { trigger : panel , start : "+=10 top" , // :point_left: commen…" at bounding box center [386, 264] width 316 height 365
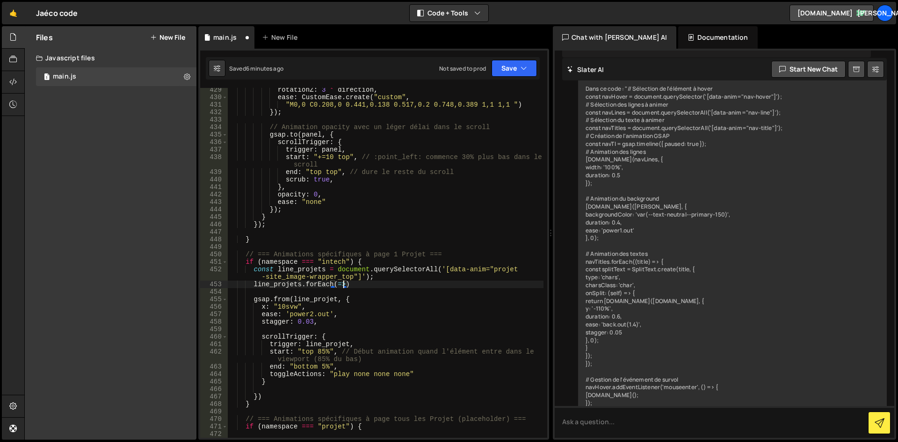
scroll to position [0, 8]
type textarea "line_projets.forEach(=> {})"
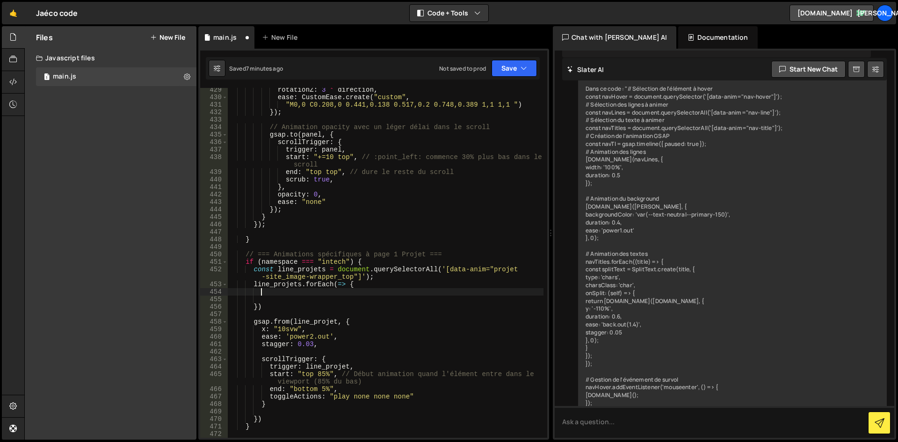
click at [319, 294] on div "rotationZ : 3 * direction , ease : CustomEase . create ( "custom" , "M0,0 C0.20…" at bounding box center [386, 268] width 316 height 365
click at [280, 291] on div "rotationZ : 3 * direction , ease : CustomEase . create ( "custom" , "M0,0 C0.20…" at bounding box center [386, 268] width 316 height 365
click at [250, 289] on div "rotationZ : 3 * direction , ease : CustomEase . create ( "custom" , "M0,0 C0.20…" at bounding box center [386, 268] width 316 height 365
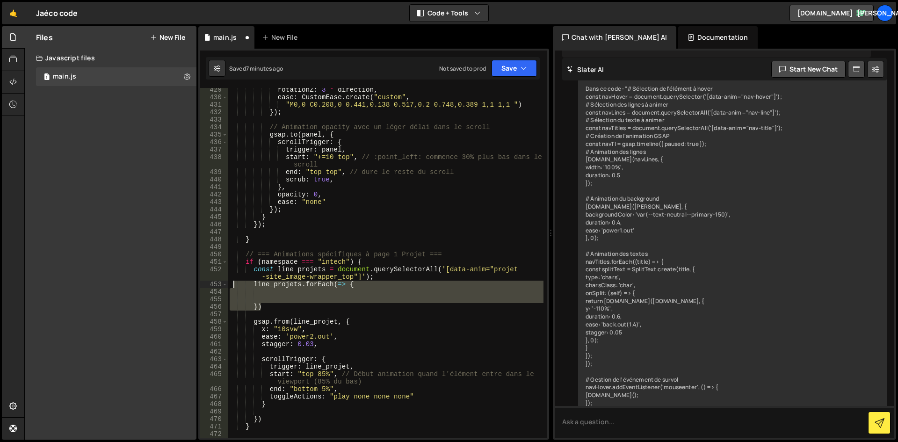
drag, startPoint x: 274, startPoint y: 308, endPoint x: 233, endPoint y: 285, distance: 46.7
click at [233, 285] on div "rotationZ : 3 * direction , ease : CustomEase . create ( "custom" , "M0,0 C0.20…" at bounding box center [386, 268] width 316 height 365
type textarea "line_projets.forEach(=> {"
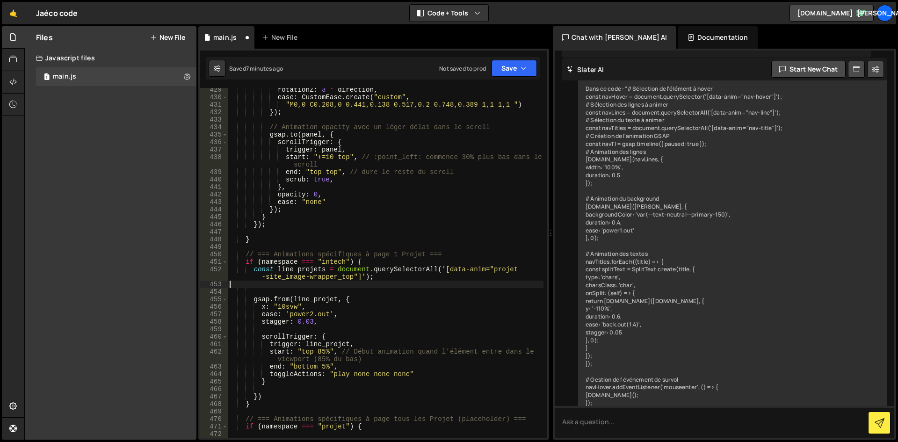
click at [432, 269] on div "rotationZ : 3 * direction , ease : CustomEase . create ( "custom" , "M0,0 C0.20…" at bounding box center [386, 268] width 316 height 365
type textarea "const line_projets = document.querySelector('[data-anim="projet-site_image-wrap…"
click at [406, 283] on div "rotationZ : 3 * direction , ease : CustomEase . create ( "custom" , "M0,0 C0.20…" at bounding box center [386, 268] width 316 height 365
click at [420, 269] on div "rotationZ : 3 * direction , ease : CustomEase . create ( "custom" , "M0,0 C0.20…" at bounding box center [386, 268] width 316 height 365
type textarea "const line_projets = document.querySelector ('[data-anim="projet-site_image-wra…"
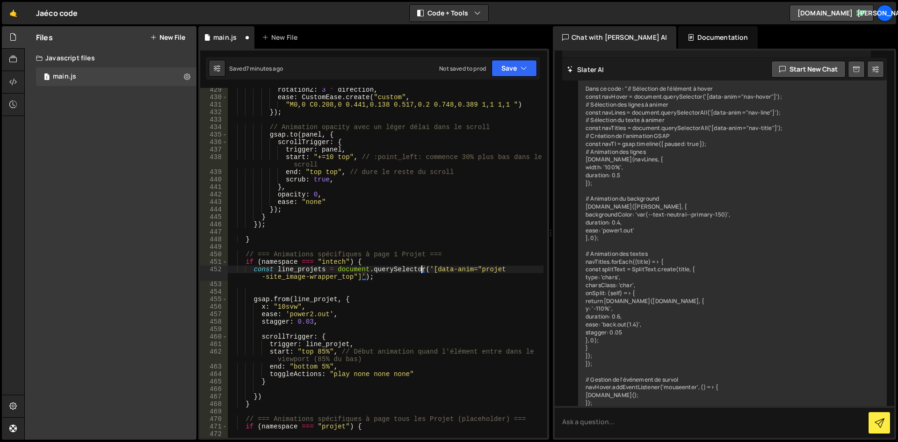
scroll to position [0, 14]
click at [389, 285] on div "rotationZ : 3 * direction , ease : CustomEase . create ( "custom" , "M0,0 C0.20…" at bounding box center [386, 268] width 316 height 365
click at [326, 291] on div "rotationZ : 3 * direction , ease : CustomEase . create ( "custom" , "M0,0 C0.20…" at bounding box center [386, 268] width 316 height 365
click at [310, 302] on div "rotationZ : 3 * direction , ease : CustomEase . create ( "custom" , "M0,0 C0.20…" at bounding box center [386, 268] width 316 height 365
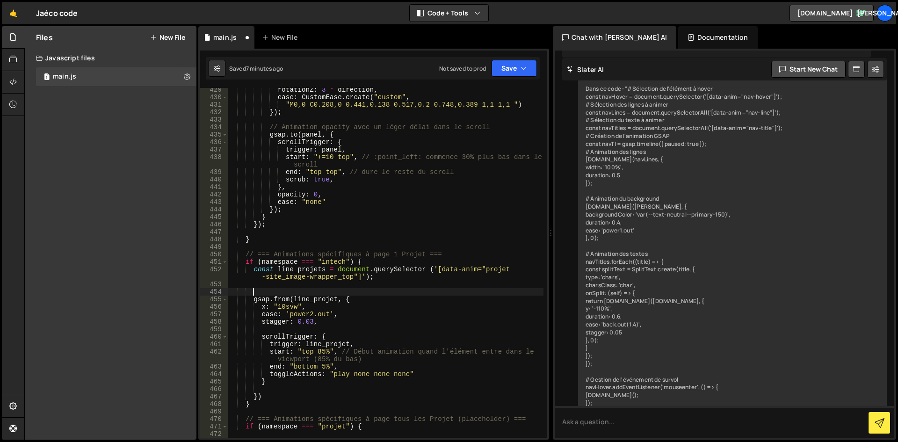
type textarea "gsap.from(line_projet, {"
click at [372, 300] on div "rotationZ : 3 * direction , ease : CustomEase . create ( "custom" , "M0,0 C0.20…" at bounding box center [386, 268] width 316 height 365
click at [344, 282] on div "rotationZ : 3 * direction , ease : CustomEase . create ( "custom" , "M0,0 C0.20…" at bounding box center [386, 268] width 316 height 365
click at [334, 300] on div "rotationZ : 3 * direction , ease : CustomEase . create ( "custom" , "M0,0 C0.20…" at bounding box center [386, 268] width 316 height 365
click at [290, 308] on div "rotationZ : 3 * direction , ease : CustomEase . create ( "custom" , "M0,0 C0.20…" at bounding box center [386, 268] width 316 height 365
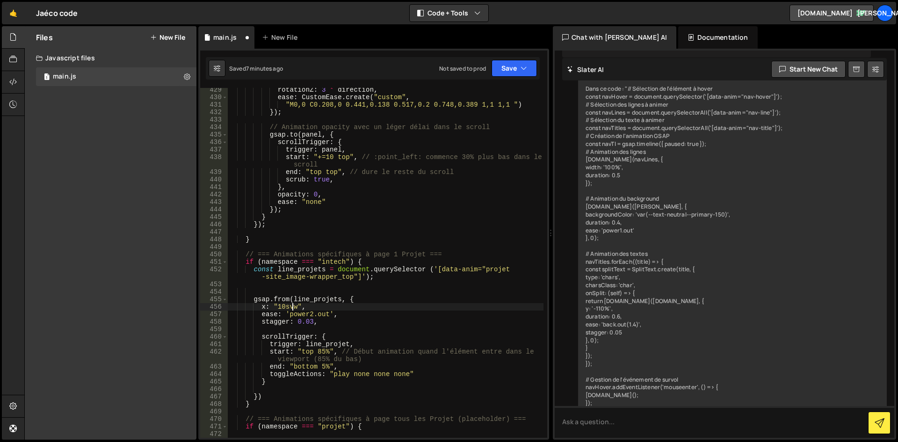
scroll to position [0, 5]
click at [341, 307] on div "rotationZ : 3 * direction , ease : CustomEase . create ( "custom" , "M0,0 C0.20…" at bounding box center [386, 268] width 316 height 365
drag, startPoint x: 253, startPoint y: 305, endPoint x: 273, endPoint y: 306, distance: 19.7
click at [254, 305] on div "rotationZ : 3 * direction , ease : CustomEase . create ( "custom" , "M0,0 C0.20…" at bounding box center [386, 268] width 316 height 365
click at [325, 308] on div "rotationZ : 3 * direction , ease : CustomEase . create ( "custom" , "M0,0 C0.20…" at bounding box center [386, 268] width 316 height 365
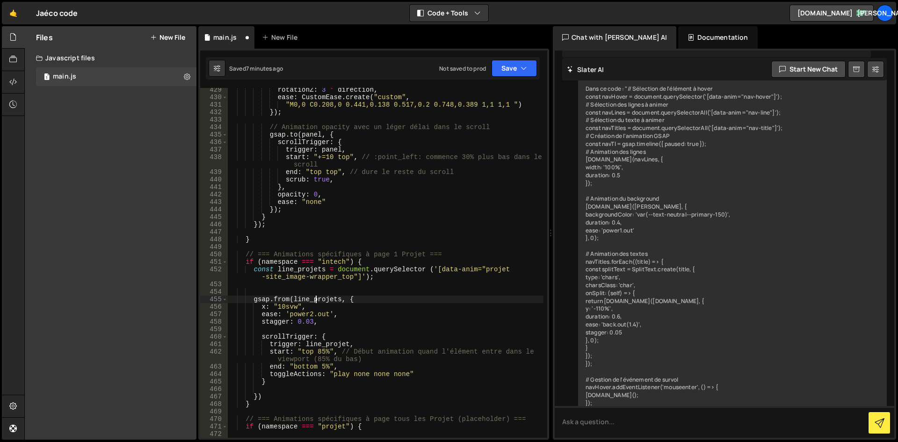
click at [317, 302] on div "rotationZ : 3 * direction , ease : CustomEase . create ( "custom" , "M0,0 C0.20…" at bounding box center [386, 268] width 316 height 365
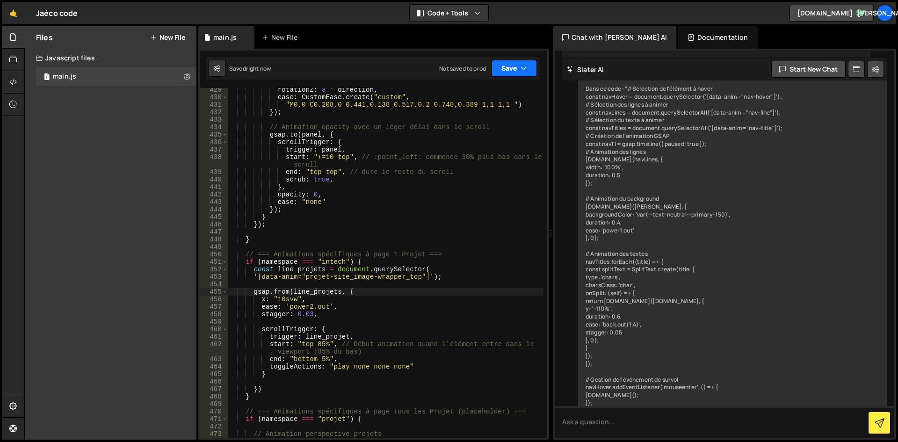
click at [526, 60] on button "Save" at bounding box center [513, 68] width 45 height 17
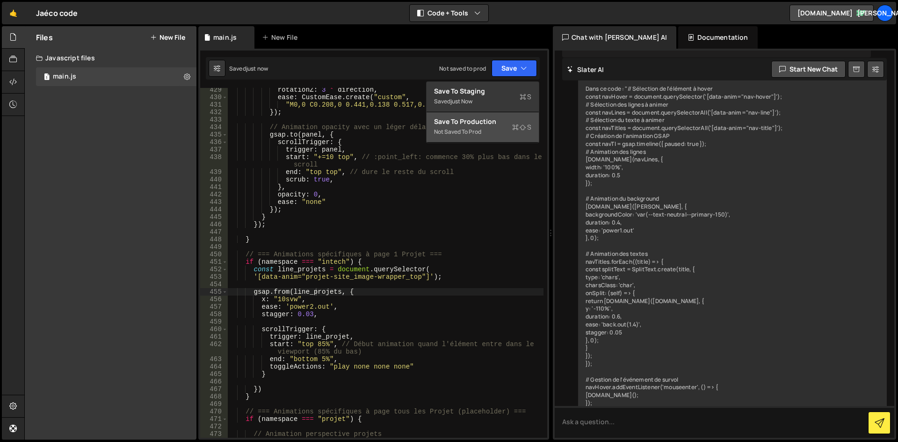
click at [492, 121] on div "Save to Production S" at bounding box center [482, 121] width 97 height 9
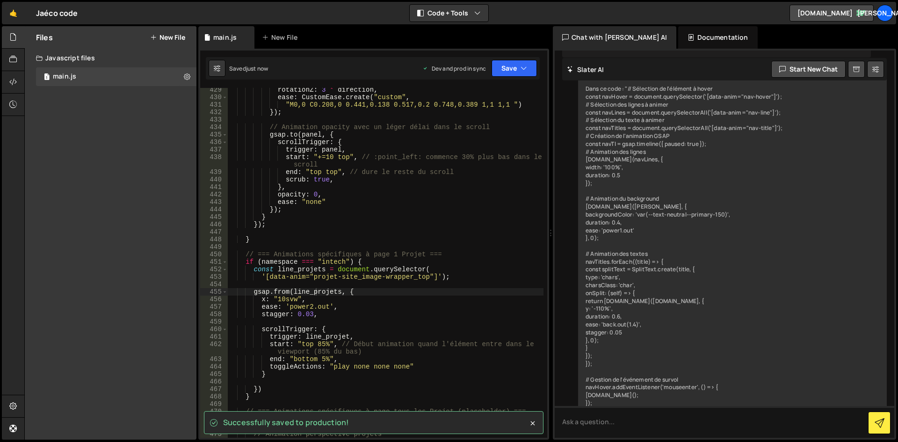
click at [472, 243] on div "rotationZ : 3 * direction , ease : CustomEase . create ( "custom" , "M0,0 C0.20…" at bounding box center [386, 268] width 316 height 365
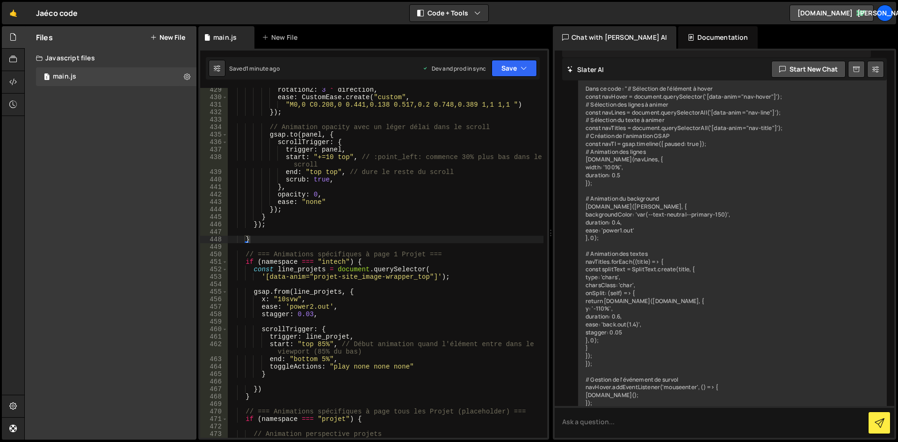
click at [331, 278] on div "rotationZ : 3 * direction , ease : CustomEase . create ( "custom" , "M0,0 C0.20…" at bounding box center [386, 268] width 316 height 365
drag, startPoint x: 312, startPoint y: 277, endPoint x: 425, endPoint y: 277, distance: 113.6
click at [425, 277] on div "rotationZ : 3 * direction , ease : CustomEase . create ( "custom" , "M0,0 C0.20…" at bounding box center [386, 268] width 316 height 365
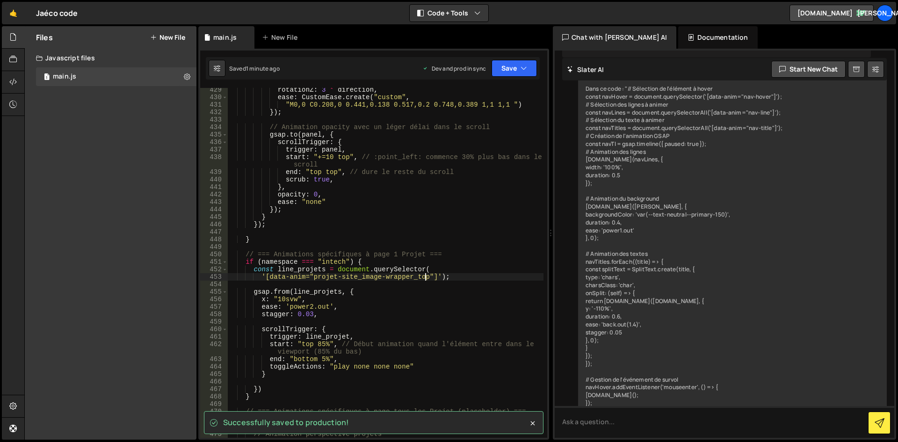
click at [408, 210] on div "rotationZ : 3 * direction , ease : CustomEase . create ( "custom" , "M0,0 C0.20…" at bounding box center [386, 268] width 316 height 365
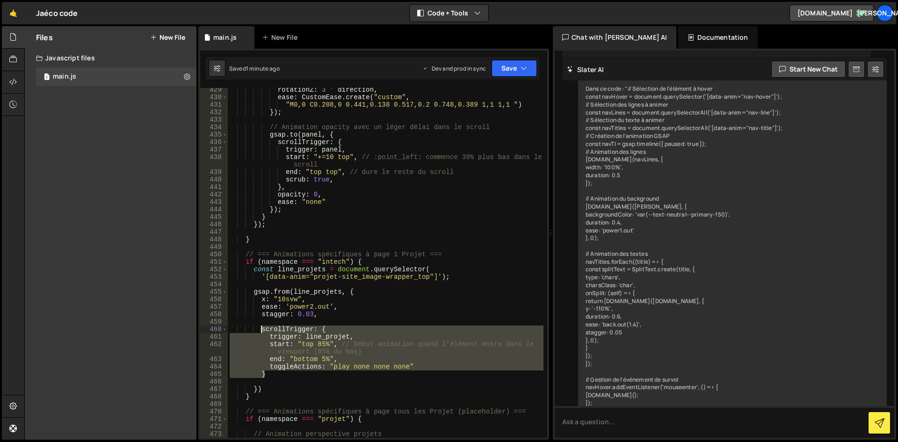
drag, startPoint x: 271, startPoint y: 374, endPoint x: 260, endPoint y: 326, distance: 48.8
click at [260, 326] on div "rotationZ : 3 * direction , ease : CustomEase . create ( "custom" , "M0,0 C0.20…" at bounding box center [386, 268] width 316 height 365
click at [285, 357] on div "rotationZ : 3 * direction , ease : CustomEase . create ( "custom" , "M0,0 C0.20…" at bounding box center [386, 263] width 316 height 350
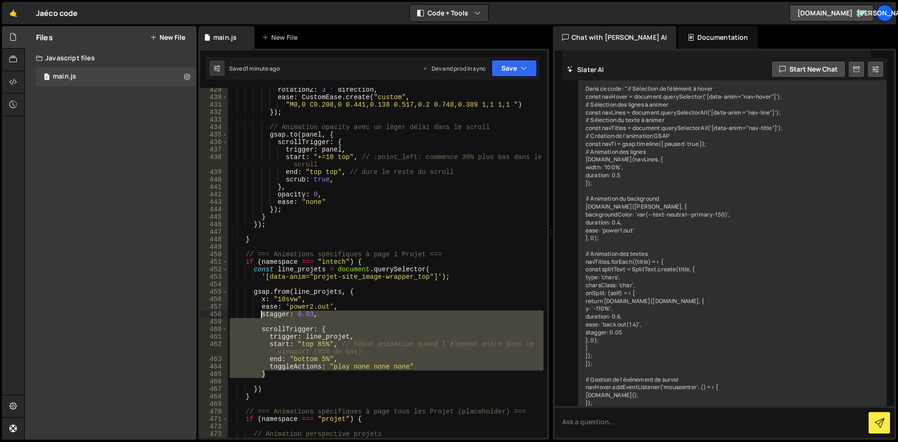
drag, startPoint x: 271, startPoint y: 371, endPoint x: 261, endPoint y: 317, distance: 54.7
click at [261, 317] on div "rotationZ : 3 * direction , ease : CustomEase . create ( "custom" , "M0,0 C0.20…" at bounding box center [386, 268] width 316 height 365
type textarea "stagger: 0.03,"
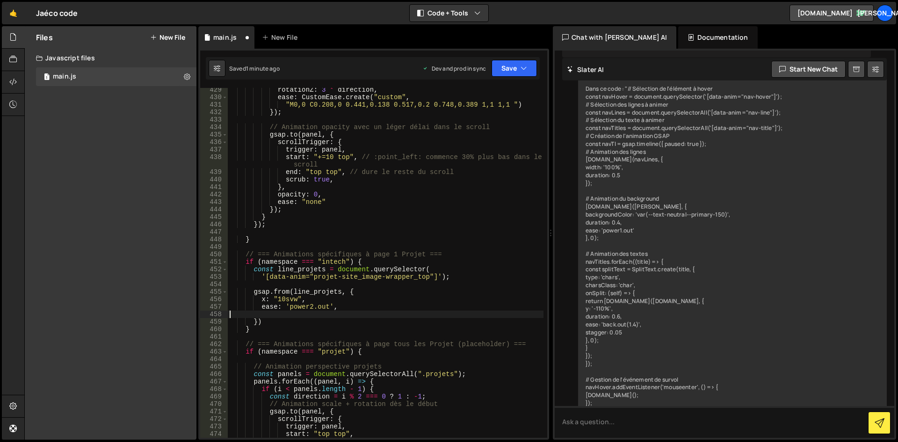
scroll to position [0, 0]
click at [339, 300] on div "rotationZ : 3 * direction , ease : CustomEase . create ( "custom" , "M0,0 C0.20…" at bounding box center [386, 268] width 316 height 365
click at [354, 278] on div "rotationZ : 3 * direction , ease : CustomEase . create ( "custom" , "M0,0 C0.20…" at bounding box center [386, 268] width 316 height 365
click at [262, 276] on div "rotationZ : 3 * direction , ease : CustomEase . create ( "custom" , "M0,0 C0.20…" at bounding box center [386, 268] width 316 height 365
click at [423, 269] on div "rotationZ : 3 * direction , ease : CustomEase . create ( "custom" , "M0,0 C0.20…" at bounding box center [386, 268] width 316 height 365
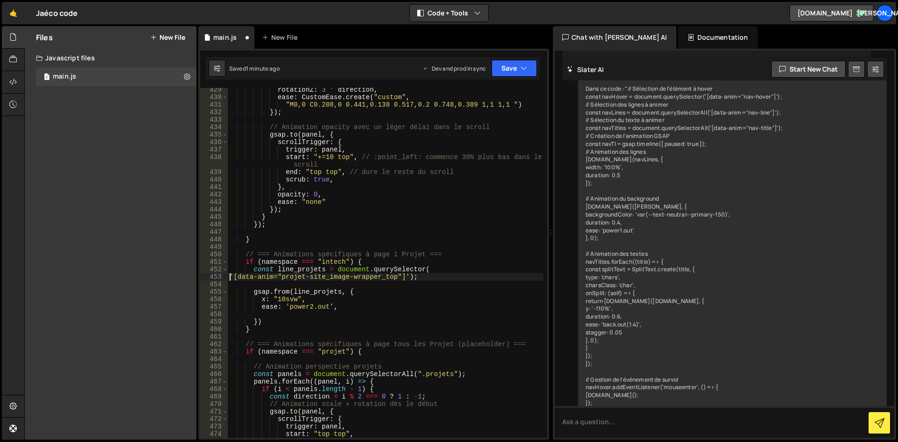
type textarea "const line_projets = document.querySelector('[data-anim="projet-site_image-wrap…"
type textarea "gsap.from(line_projets, {"
click at [367, 312] on div "rotationZ : 3 * direction , ease : CustomEase . create ( "custom" , "M0,0 C0.20…" at bounding box center [386, 268] width 316 height 365
click at [345, 281] on div "rotationZ : 3 * direction , ease : CustomEase . create ( "custom" , "M0,0 C0.20…" at bounding box center [386, 268] width 316 height 365
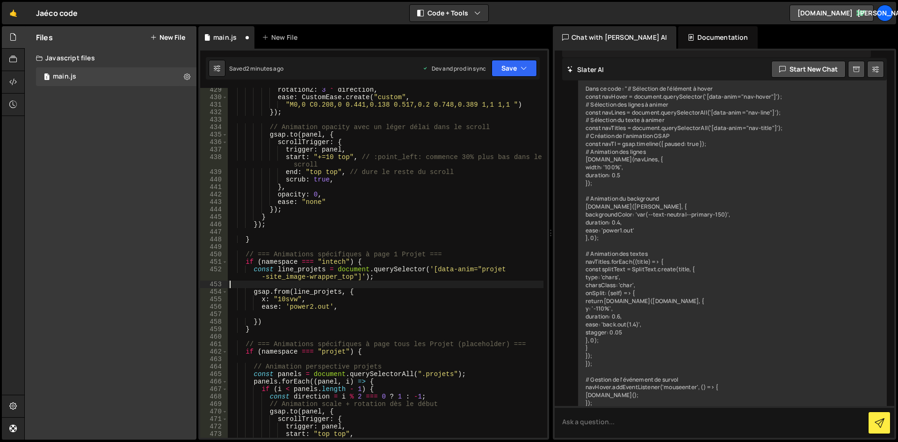
click at [283, 291] on div "rotationZ : 3 * direction , ease : CustomEase . create ( "custom" , "M0,0 C0.20…" at bounding box center [386, 268] width 316 height 365
click at [304, 289] on div "rotationZ : 3 * direction , ease : CustomEase . create ( "custom" , "M0,0 C0.20…" at bounding box center [386, 268] width 316 height 365
click at [339, 292] on div "rotationZ : 3 * direction , ease : CustomEase . create ( "custom" , "M0,0 C0.20…" at bounding box center [386, 268] width 316 height 365
click at [348, 291] on div "rotationZ : 3 * direction , ease : CustomEase . create ( "custom" , "M0,0 C0.20…" at bounding box center [386, 268] width 316 height 365
drag, startPoint x: 295, startPoint y: 299, endPoint x: 286, endPoint y: 299, distance: 9.4
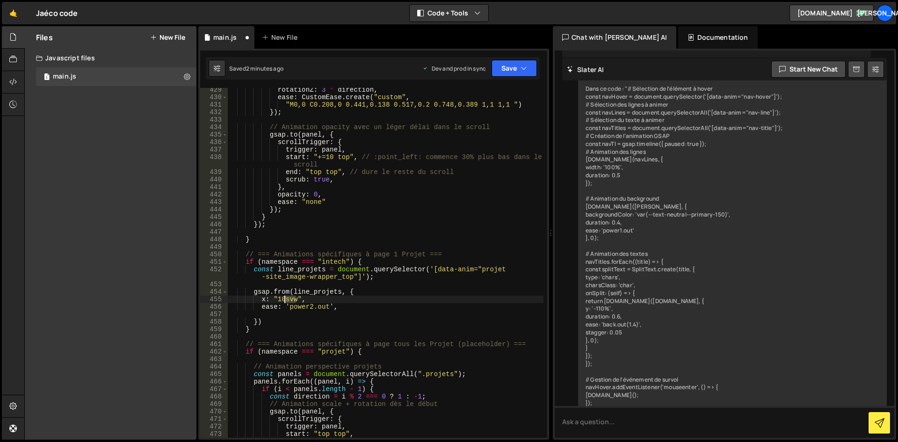
click at [286, 299] on div "rotationZ : 3 * direction , ease : CustomEase . create ( "custom" , "M0,0 C0.20…" at bounding box center [386, 268] width 316 height 365
click at [298, 299] on div "rotationZ : 3 * direction , ease : CustomEase . create ( "custom" , "M0,0 C0.20…" at bounding box center [386, 263] width 316 height 350
drag, startPoint x: 300, startPoint y: 296, endPoint x: 274, endPoint y: 299, distance: 26.8
click at [274, 299] on div "rotationZ : 3 * direction , ease : CustomEase . create ( "custom" , "M0,0 C0.20…" at bounding box center [386, 268] width 316 height 365
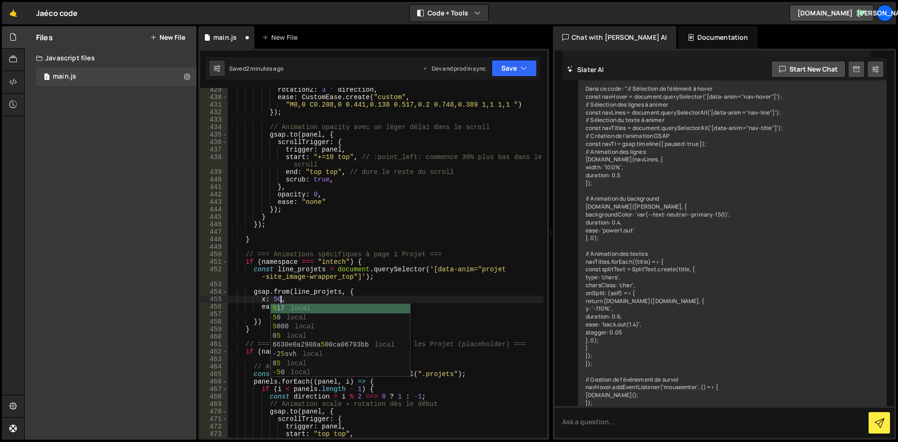
scroll to position [0, 3]
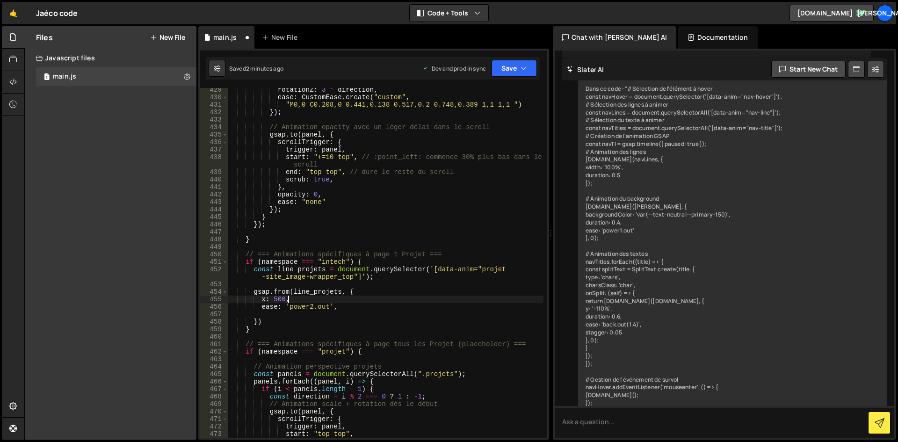
drag, startPoint x: 418, startPoint y: 302, endPoint x: 402, endPoint y: 301, distance: 16.4
click at [418, 302] on div "rotationZ : 3 * direction , ease : CustomEase . create ( "custom" , "M0,0 C0.20…" at bounding box center [386, 268] width 316 height 365
click at [331, 306] on div "rotationZ : 3 * direction , ease : CustomEase . create ( "custom" , "M0,0 C0.20…" at bounding box center [386, 268] width 316 height 365
type textarea "ease: 'power2.out',"
click at [341, 305] on div "rotationZ : 3 * direction , ease : CustomEase . create ( "custom" , "M0,0 C0.20…" at bounding box center [386, 268] width 316 height 365
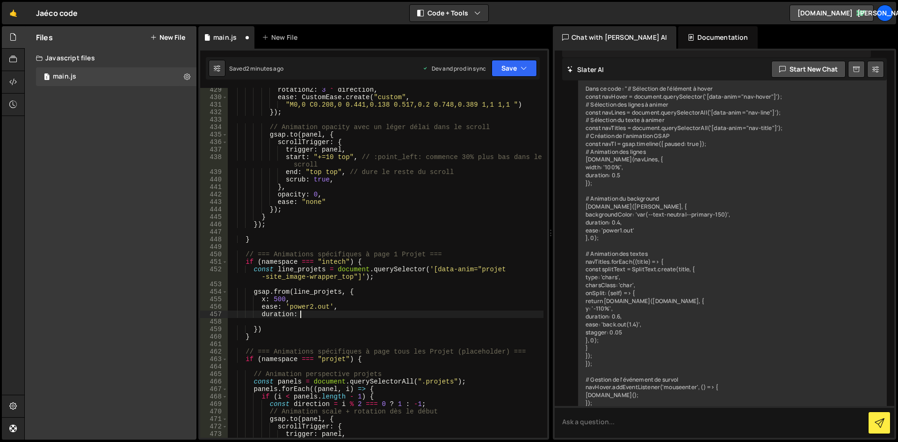
scroll to position [0, 5]
click at [281, 330] on div "rotationZ : 3 * direction , ease : CustomEase . create ( "custom" , "M0,0 C0.20…" at bounding box center [386, 268] width 316 height 365
click at [404, 274] on div "rotationZ : 3 * direction , ease : CustomEase . create ( "custom" , "M0,0 C0.20…" at bounding box center [386, 268] width 316 height 365
drag, startPoint x: 424, startPoint y: 276, endPoint x: 312, endPoint y: 277, distance: 111.7
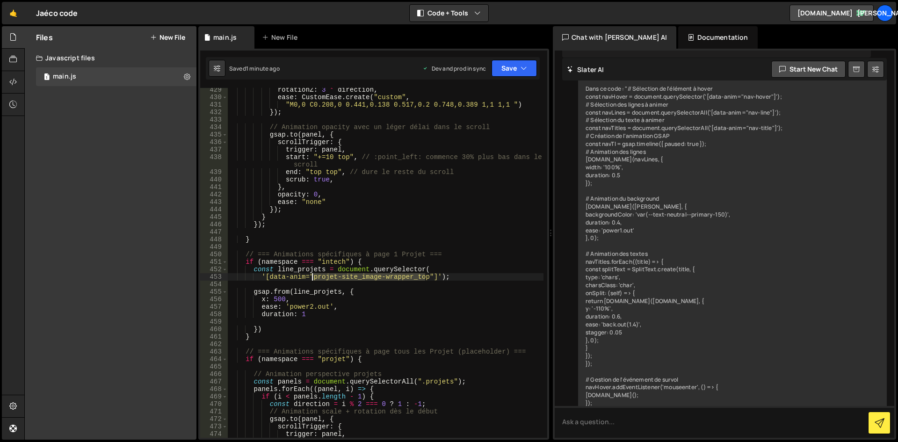
click at [312, 277] on div "rotationZ : 3 * direction , ease : CustomEase . create ( "custom" , "M0,0 C0.20…" at bounding box center [386, 268] width 316 height 365
paste textarea "image-site"
click at [397, 277] on div "rotationZ : 3 * direction , ease : CustomEase . create ( "custom" , "M0,0 C0.20…" at bounding box center [386, 268] width 316 height 365
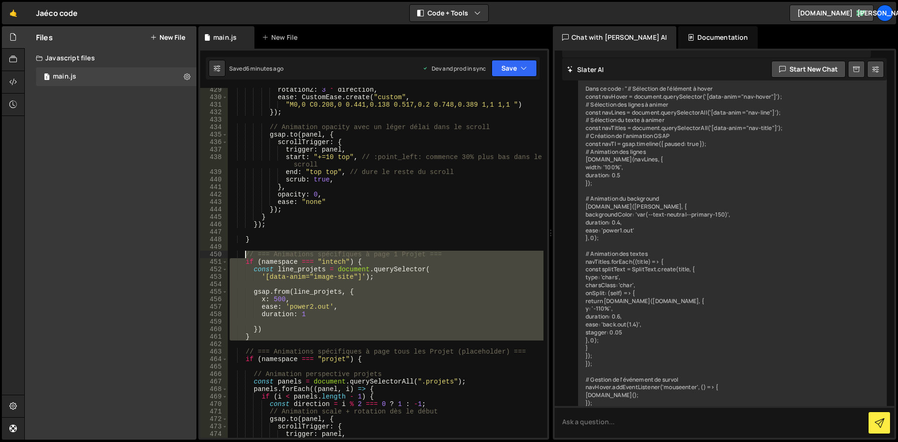
drag, startPoint x: 259, startPoint y: 341, endPoint x: 244, endPoint y: 255, distance: 87.3
click at [244, 255] on div "rotationZ : 3 * direction , ease : CustomEase . create ( "custom" , "M0,0 C0.20…" at bounding box center [386, 268] width 316 height 365
type textarea "// === Animations spécifiques à page 1 Projet === if (namespace === "intech") {"
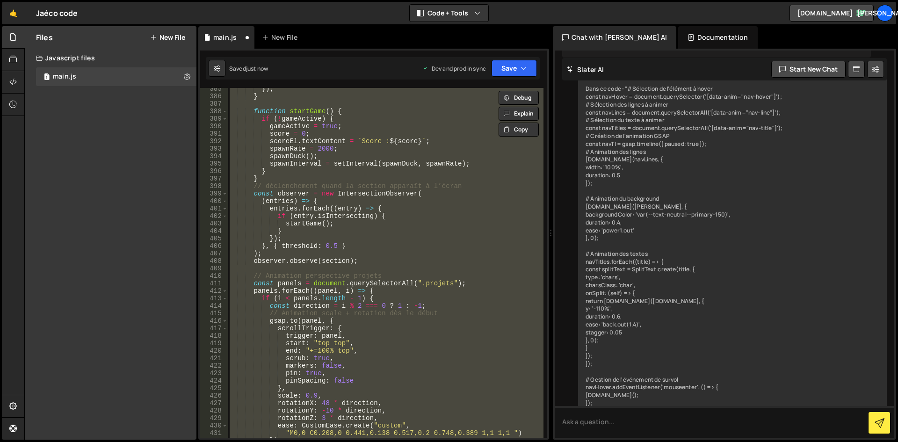
scroll to position [2842, 0]
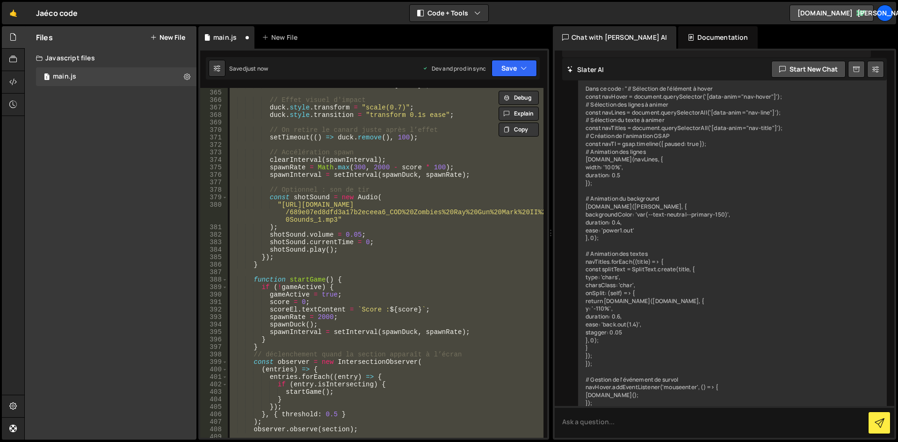
click at [338, 304] on div "scoreEl . textContent = ` Score : ${ score } ` ; // Effet visuel d'impact duck …" at bounding box center [386, 263] width 316 height 350
type textarea "score = 0;"
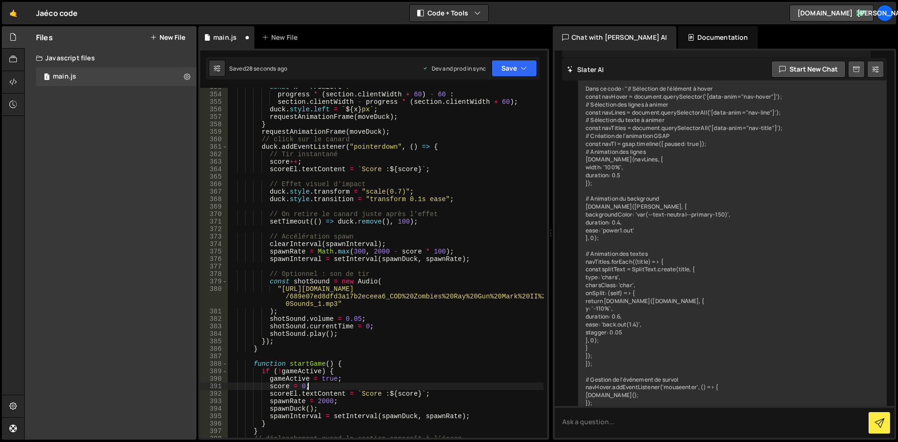
scroll to position [2701, 0]
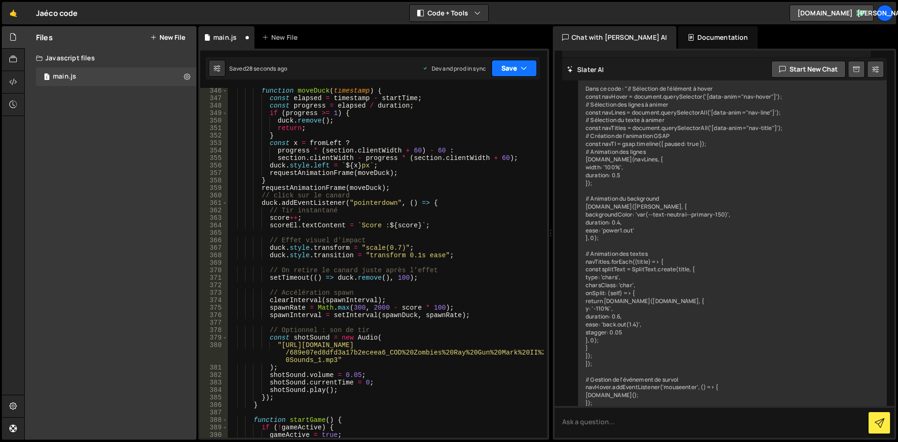
click at [511, 73] on button "Save" at bounding box center [513, 68] width 45 height 17
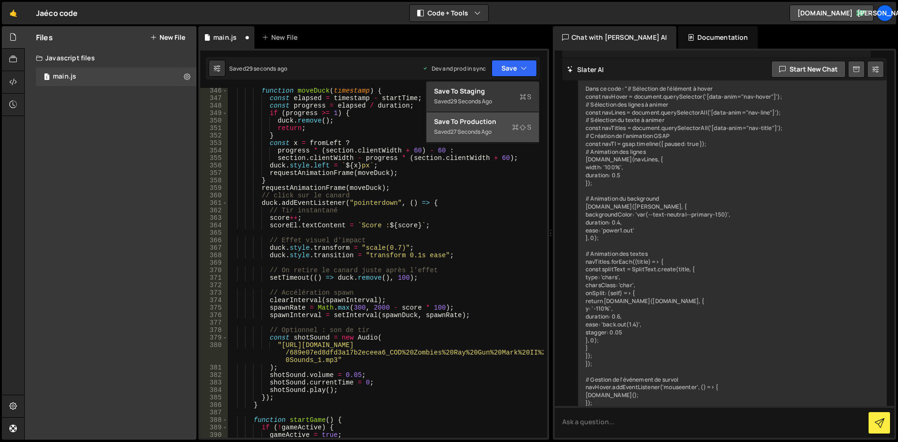
click at [493, 124] on div "Save to Production S" at bounding box center [482, 121] width 97 height 9
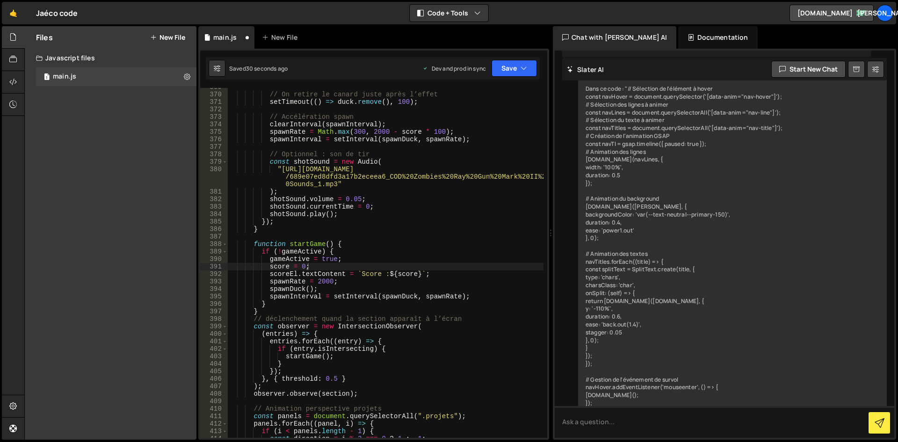
scroll to position [2877, 0]
